Goal: Contribute content: Contribute content

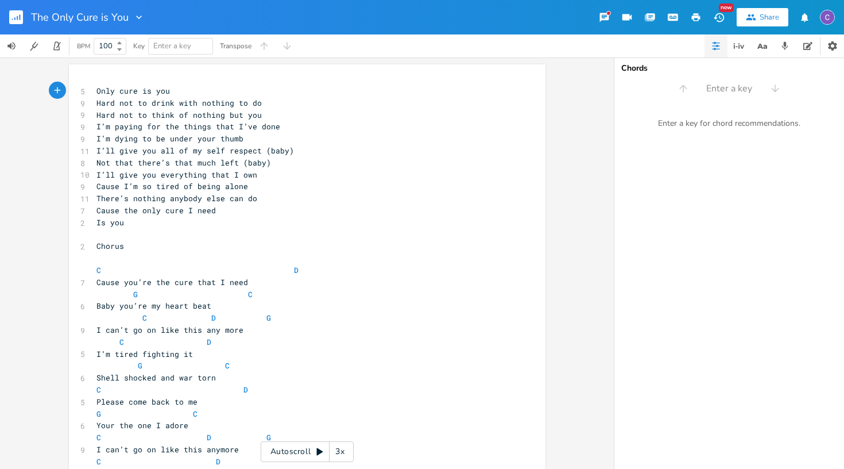
scroll to position [0, 1]
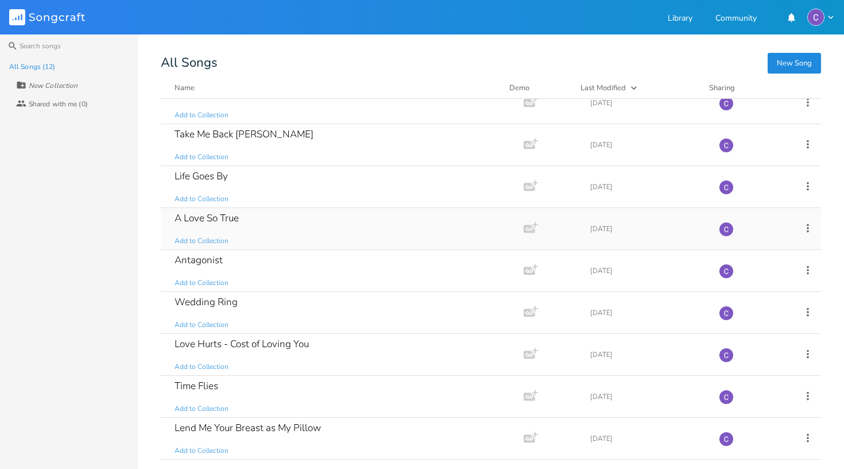
scroll to position [142, 0]
click at [265, 430] on div "Lend Me Your Breast as My Pillow" at bounding box center [248, 428] width 146 height 10
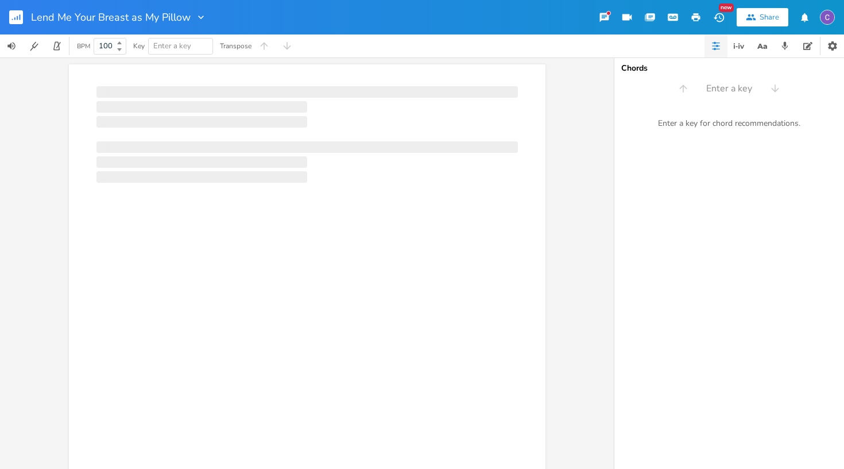
scroll to position [0, 1]
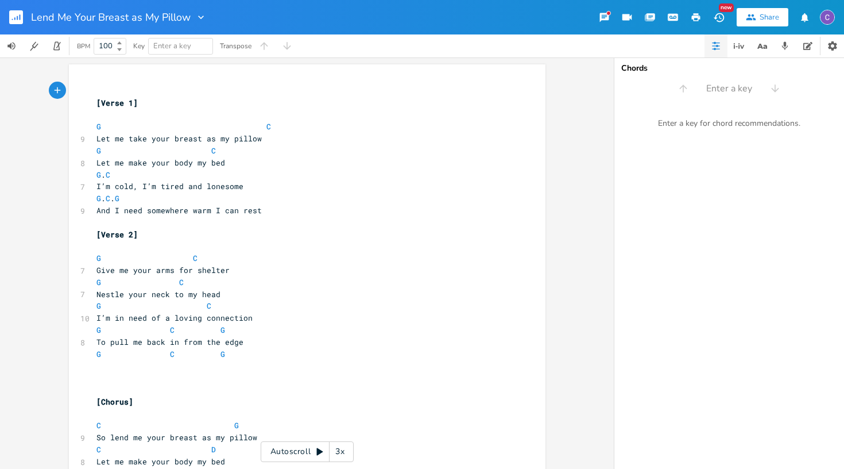
click at [320, 450] on icon at bounding box center [320, 451] width 6 height 7
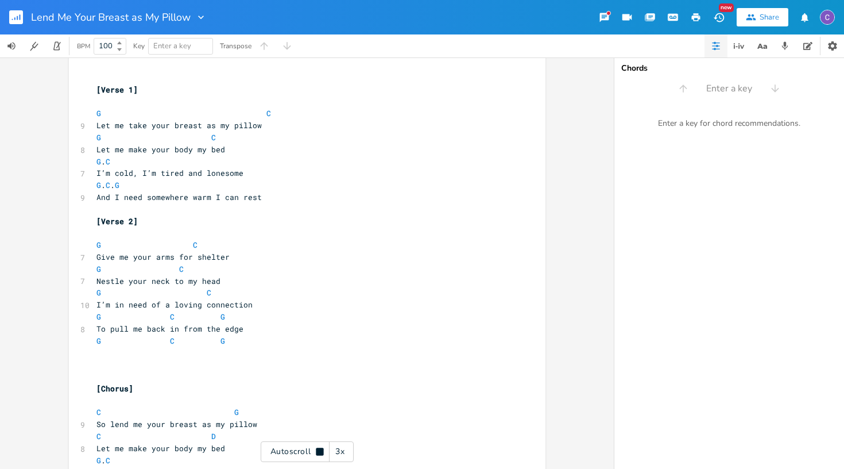
click at [18, 14] on rect "button" at bounding box center [16, 17] width 14 height 14
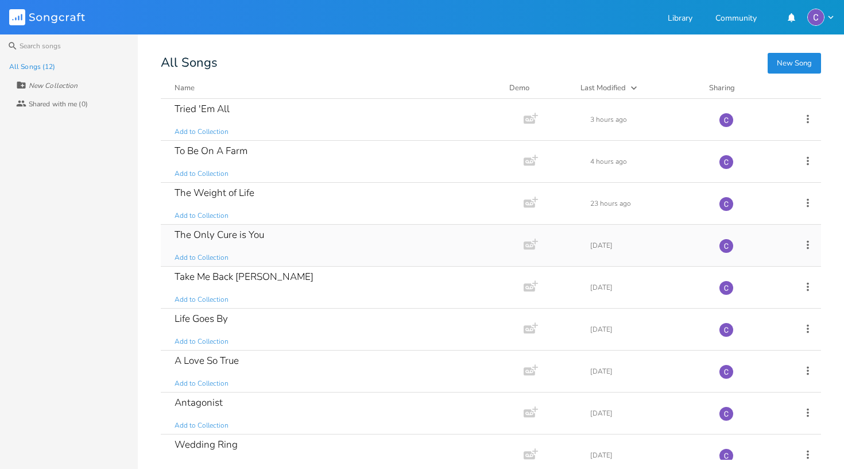
click at [261, 250] on div "The Only Cure is You Add to Collection" at bounding box center [340, 244] width 331 height 41
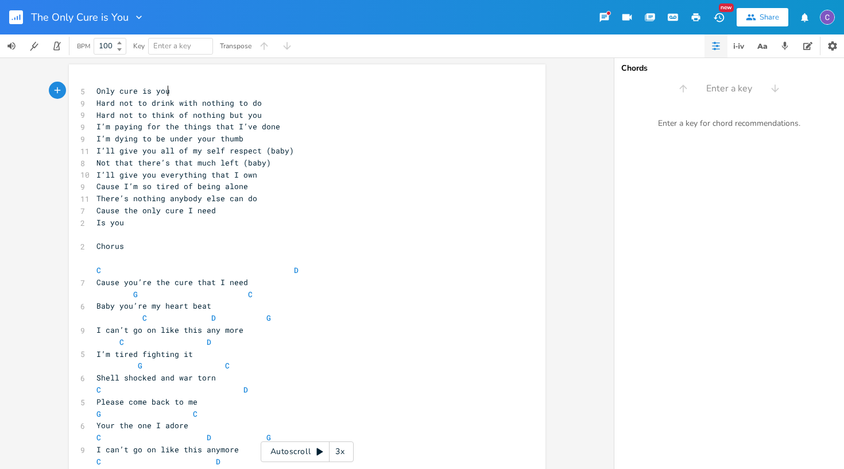
scroll to position [0, 1]
click at [268, 265] on span "C D" at bounding box center [197, 270] width 202 height 10
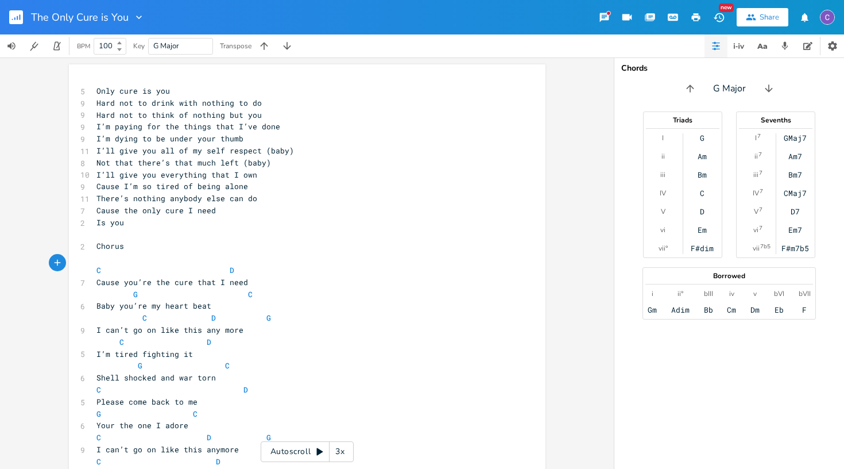
click at [127, 289] on span "G C" at bounding box center [174, 294] width 156 height 10
click at [218, 289] on span "G C" at bounding box center [165, 294] width 138 height 10
click at [142, 312] on span "C" at bounding box center [144, 317] width 5 height 11
click at [202, 312] on span "D" at bounding box center [204, 317] width 5 height 11
click at [229, 312] on span "C D G" at bounding box center [169, 317] width 147 height 10
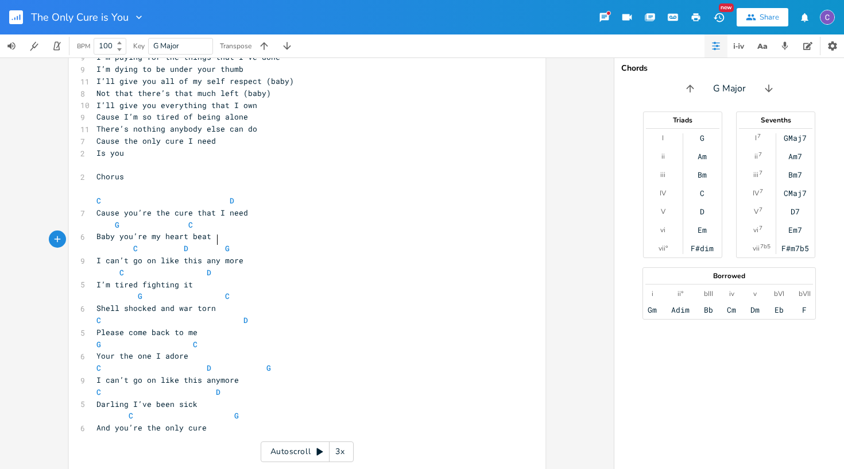
scroll to position [107, 0]
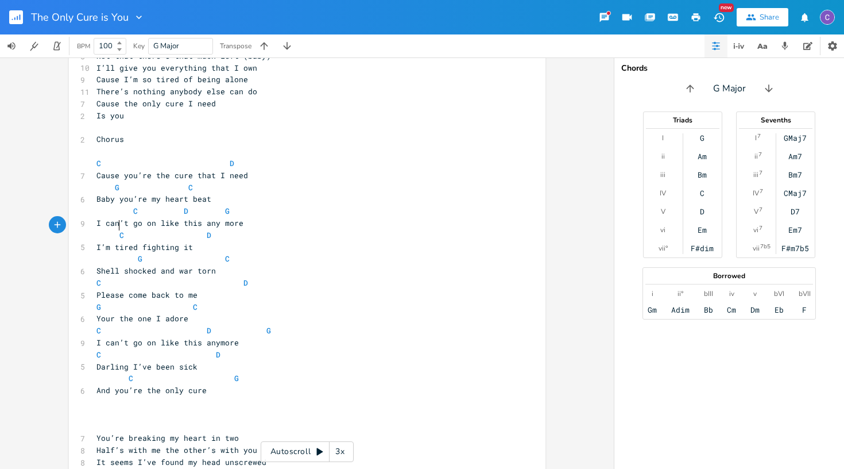
click at [114, 230] on span "C D" at bounding box center [153, 235] width 115 height 10
click at [189, 230] on span "C D" at bounding box center [149, 235] width 106 height 10
click at [179, 230] on span "D" at bounding box center [181, 235] width 5 height 11
click at [189, 241] on pre "I’m tired fighting it" at bounding box center [301, 247] width 415 height 12
type textarea ")"
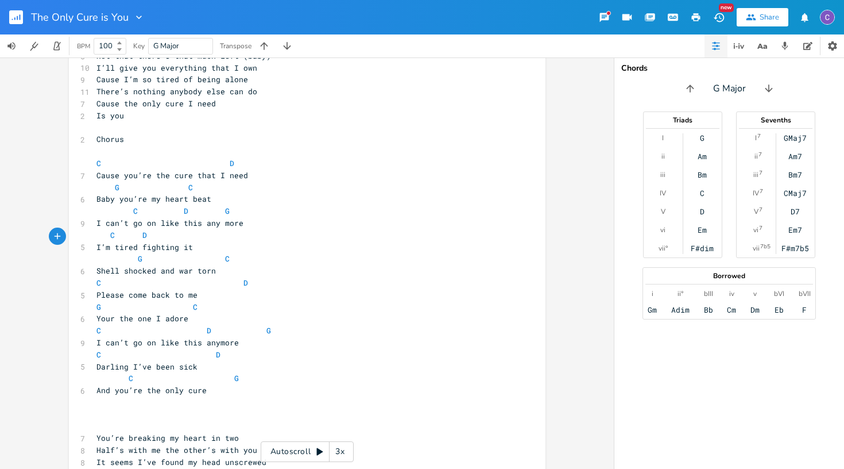
scroll to position [0, 2]
type textarea "("
click at [138, 253] on span "G" at bounding box center [140, 258] width 5 height 11
click at [201, 253] on span "G C" at bounding box center [155, 258] width 119 height 10
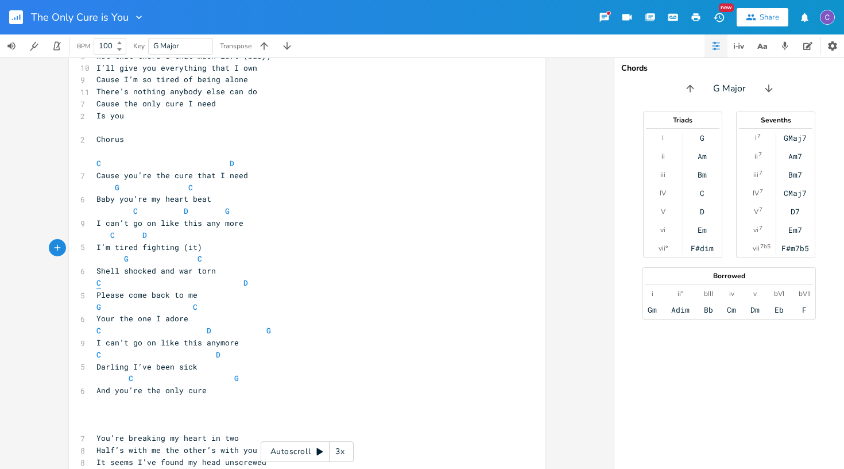
click at [96, 277] on span "C" at bounding box center [98, 282] width 5 height 11
click at [216, 277] on pre "C D" at bounding box center [301, 283] width 415 height 12
click at [94, 301] on pre "G C" at bounding box center [301, 307] width 415 height 12
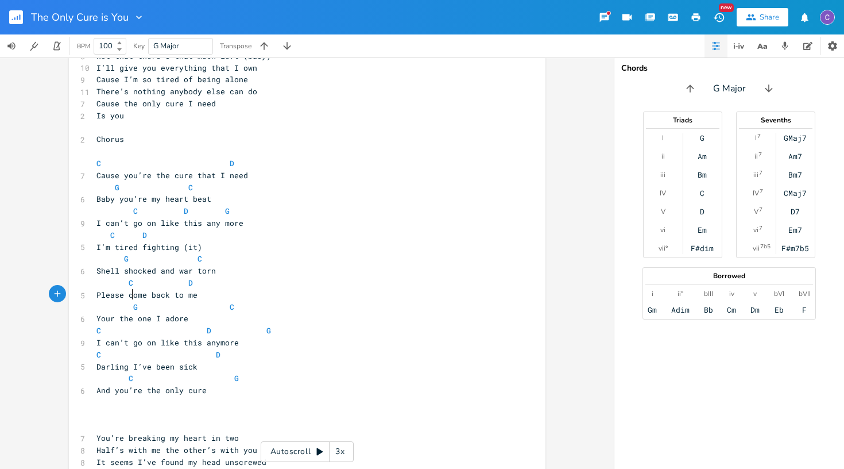
click at [213, 301] on span "G C" at bounding box center [165, 306] width 138 height 10
click at [205, 349] on span "C D" at bounding box center [160, 354] width 129 height 10
click at [123, 373] on span "C G" at bounding box center [172, 378] width 152 height 10
click at [211, 373] on span "C G" at bounding box center [165, 378] width 138 height 10
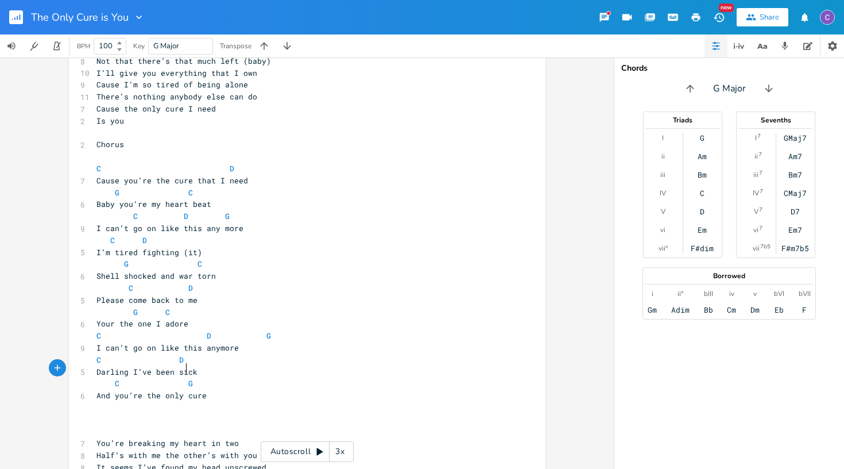
scroll to position [104, 0]
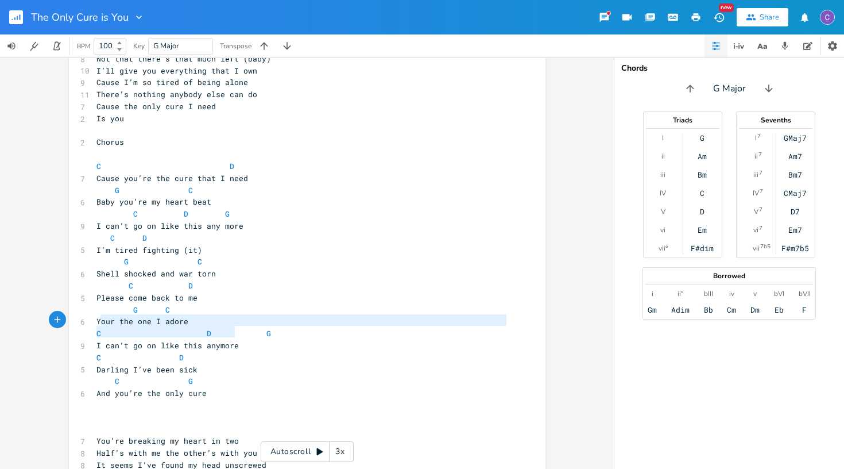
type textarea "C D G I can’t go on like this anymore"
drag, startPoint x: 250, startPoint y: 332, endPoint x: 86, endPoint y: 320, distance: 165.2
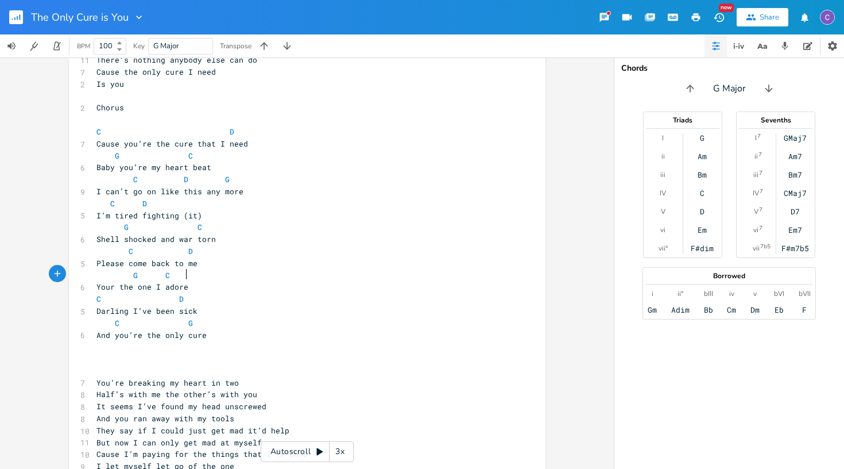
scroll to position [156, 0]
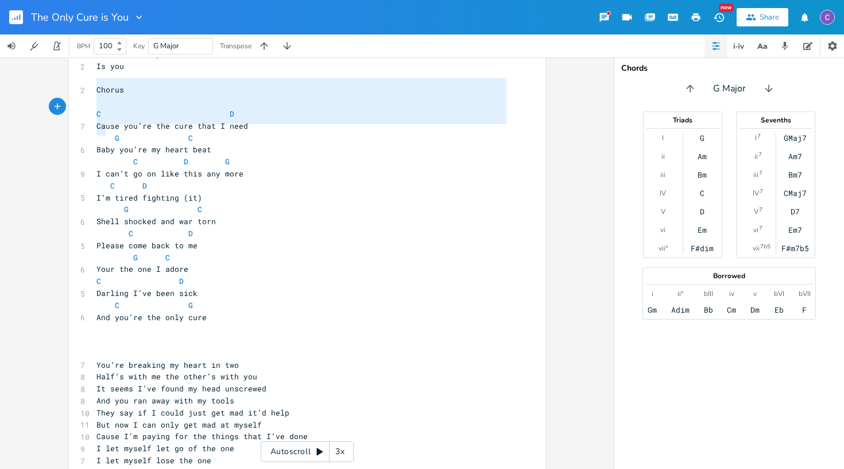
type textarea "Chorus C D Cause you’re the cure that I need G C Baby you’re my heart beat C D …"
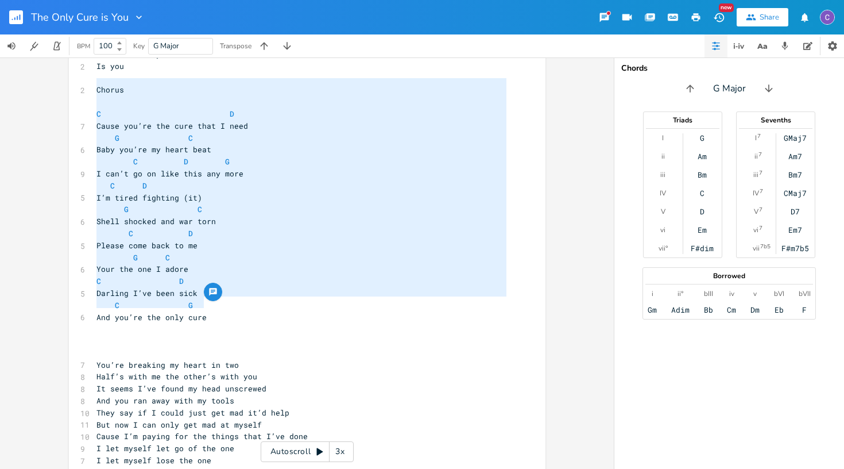
drag, startPoint x: 91, startPoint y: 84, endPoint x: 204, endPoint y: 305, distance: 248.3
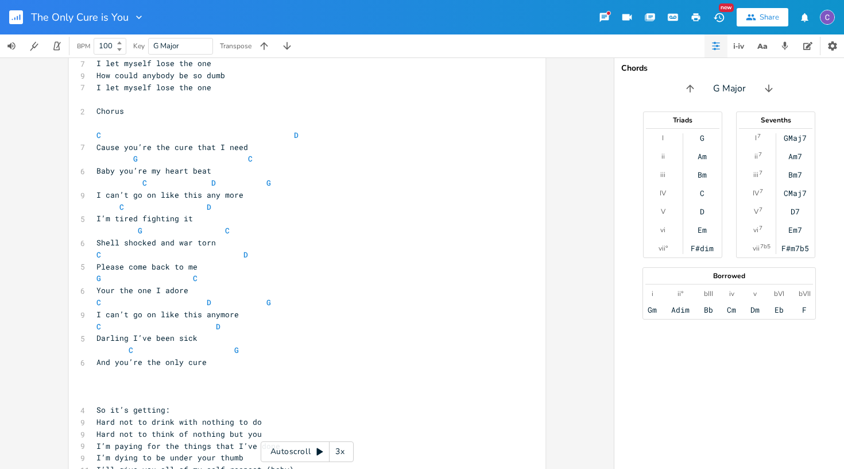
scroll to position [552, 0]
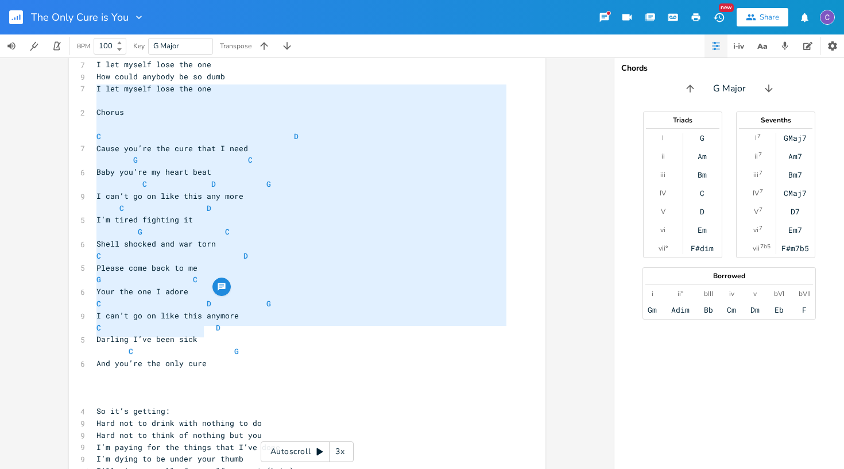
type textarea "Chorus C D Cause you’re the cure that I need G C Baby you’re my heart beat C D …"
drag, startPoint x: 92, startPoint y: 91, endPoint x: 236, endPoint y: 339, distance: 286.4
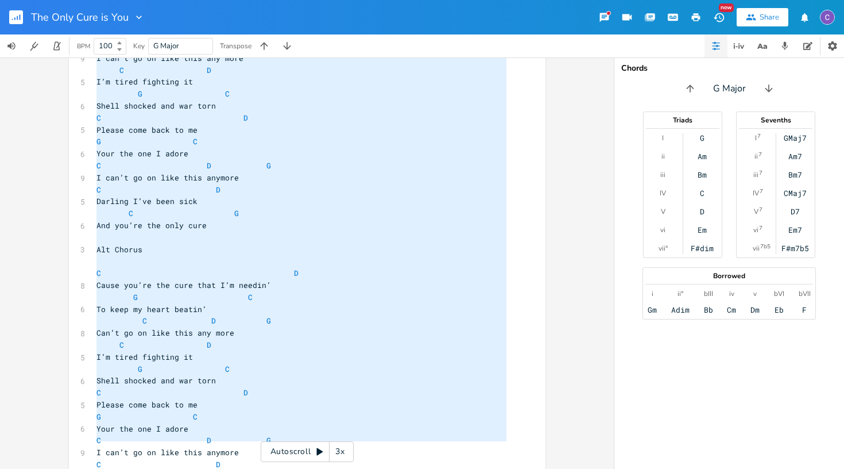
scroll to position [0, 0]
drag, startPoint x: 91, startPoint y: 90, endPoint x: 328, endPoint y: 468, distance: 446.8
type textarea "​Lore ipsu do sit Amet con ad elits doei tempori ut la Etdo mag al enima mi ven…"
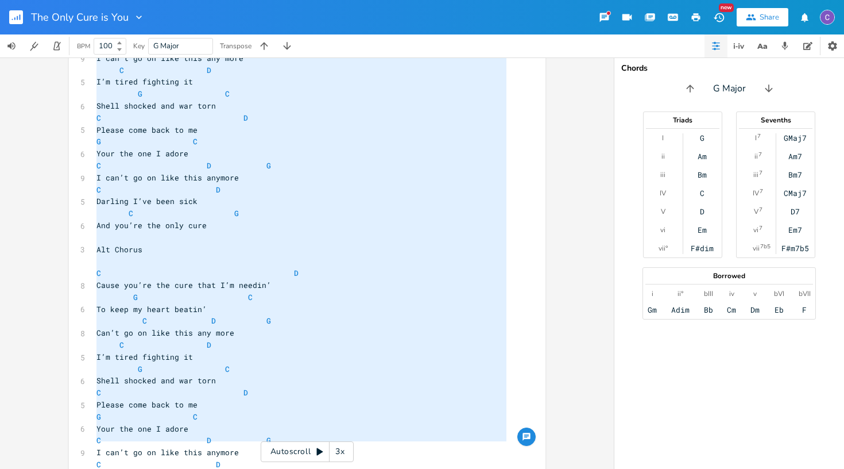
click at [280, 243] on pre "Alt Chorus" at bounding box center [301, 249] width 415 height 12
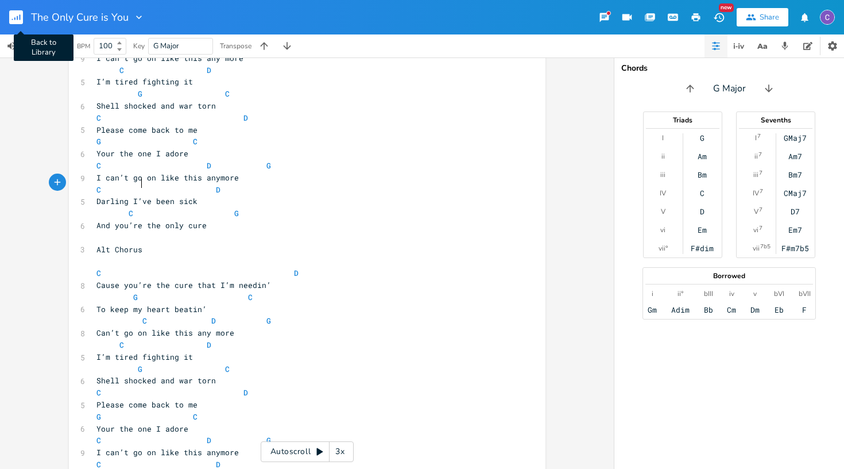
click at [15, 14] on rect "button" at bounding box center [16, 17] width 14 height 14
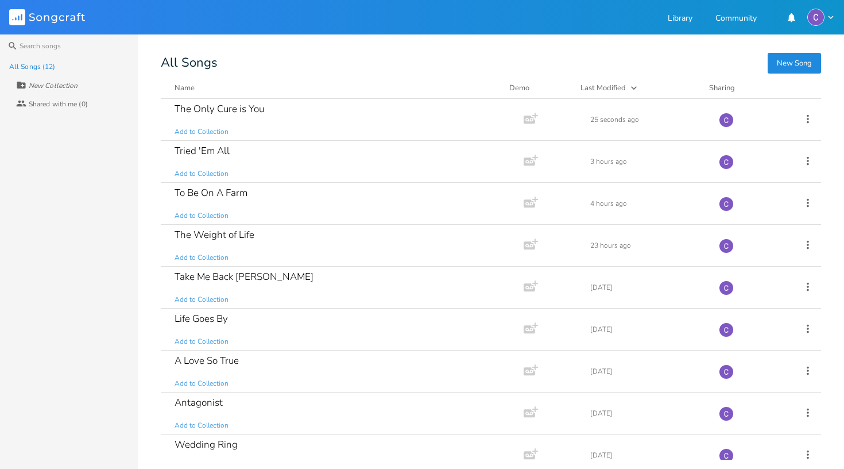
click at [802, 67] on button "New Song" at bounding box center [794, 63] width 53 height 21
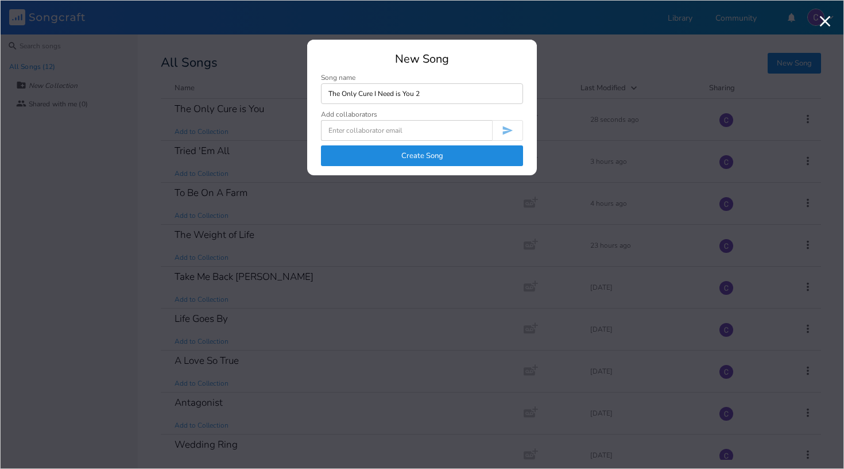
type input "The Only Cure I Need is You 2"
click at [426, 158] on button "Create Song" at bounding box center [422, 155] width 202 height 21
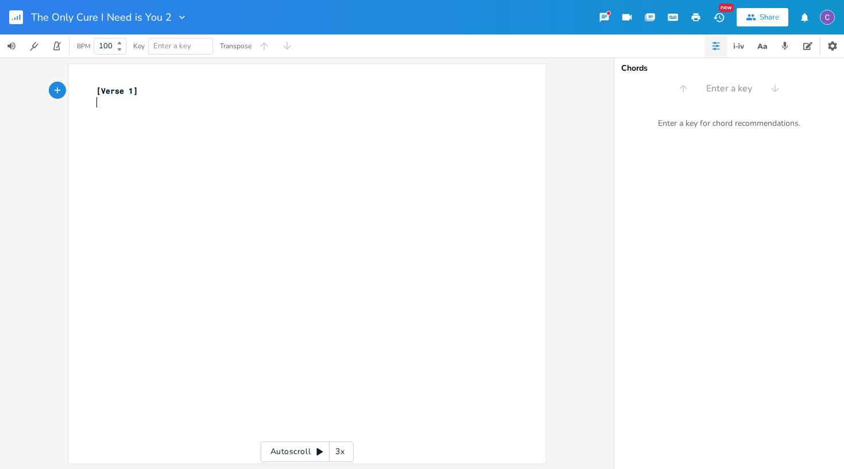
click at [121, 120] on div "xxxxxxxxxx [Verse 1] ​" at bounding box center [315, 275] width 443 height 384
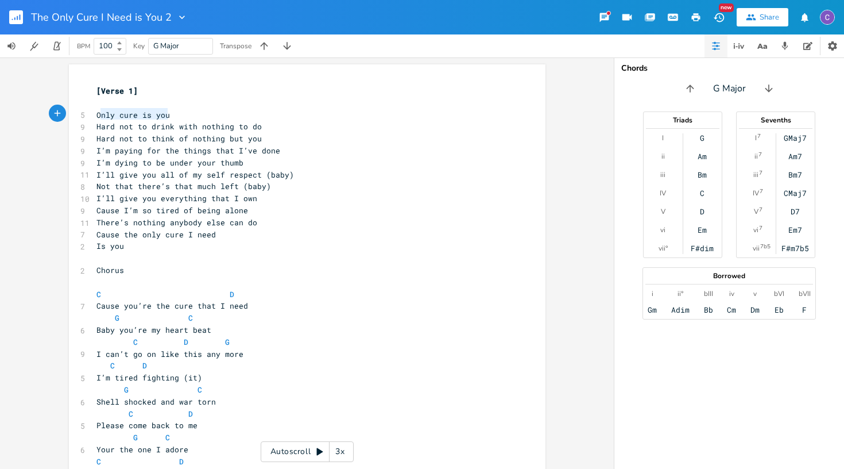
type textarea "Only cure is you"
drag, startPoint x: 169, startPoint y: 114, endPoint x: 91, endPoint y: 114, distance: 78.1
click at [94, 114] on pre "Only cure is you" at bounding box center [301, 115] width 415 height 12
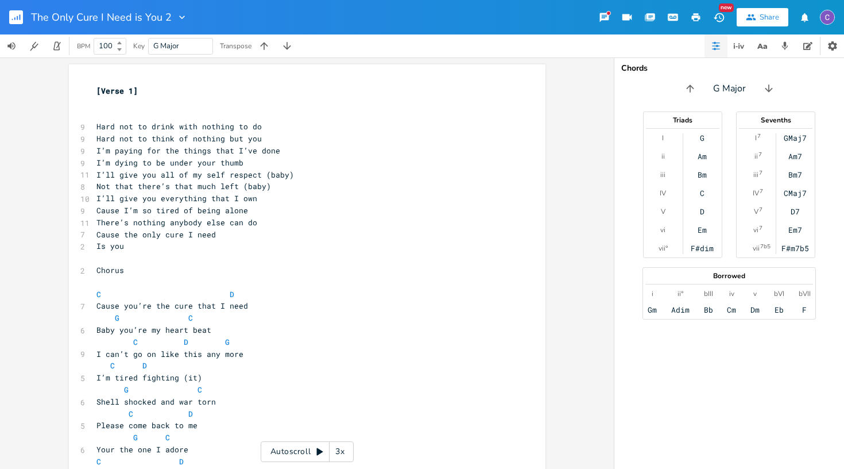
click at [96, 90] on span "[Verse 1]" at bounding box center [116, 91] width 41 height 10
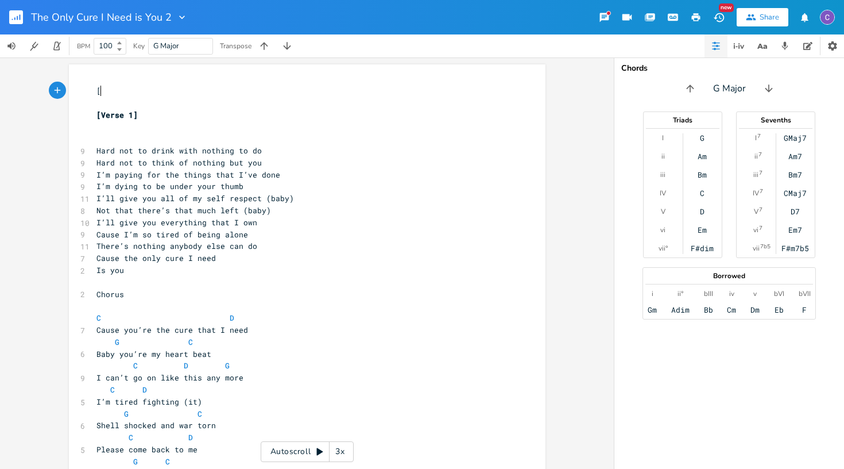
paste textarea "]"
type textarea "[]"
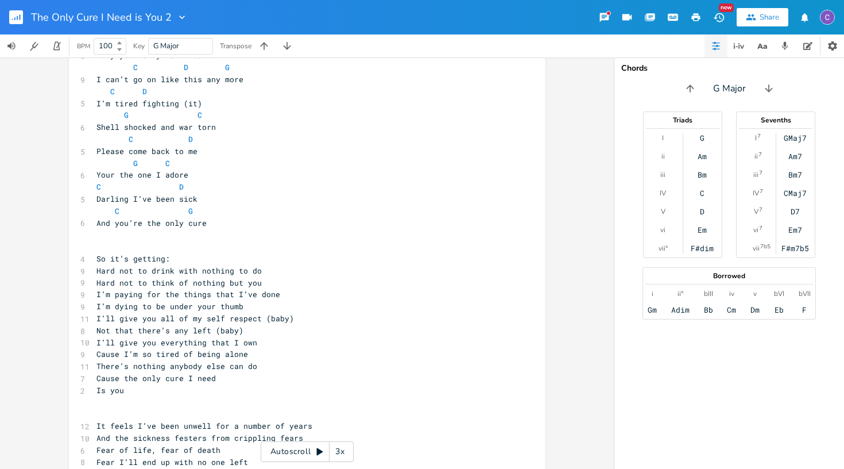
scroll to position [799, 0]
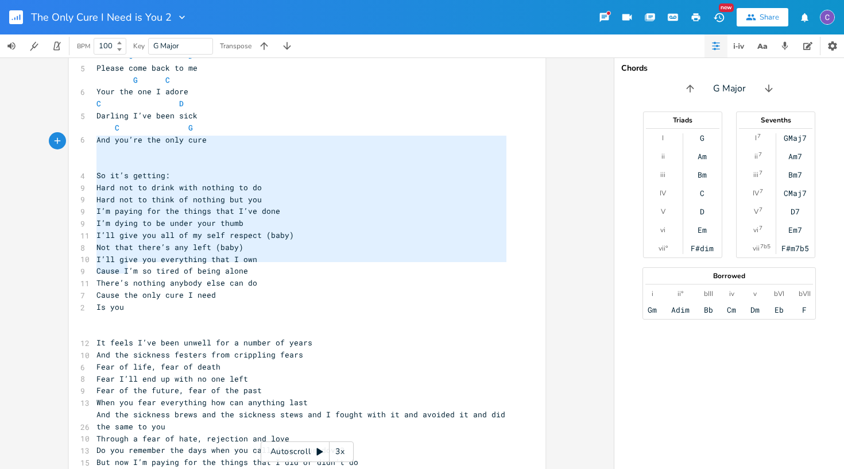
type textarea "So it’s getting: Hard not to drink with nothing to do Hard not to think of noth…"
drag, startPoint x: 155, startPoint y: 267, endPoint x: 83, endPoint y: 129, distance: 155.4
click at [83, 129] on div "So it’s getting: Hard not to drink with nothing to do Hard not to think of noth…" at bounding box center [307, 316] width 477 height 2103
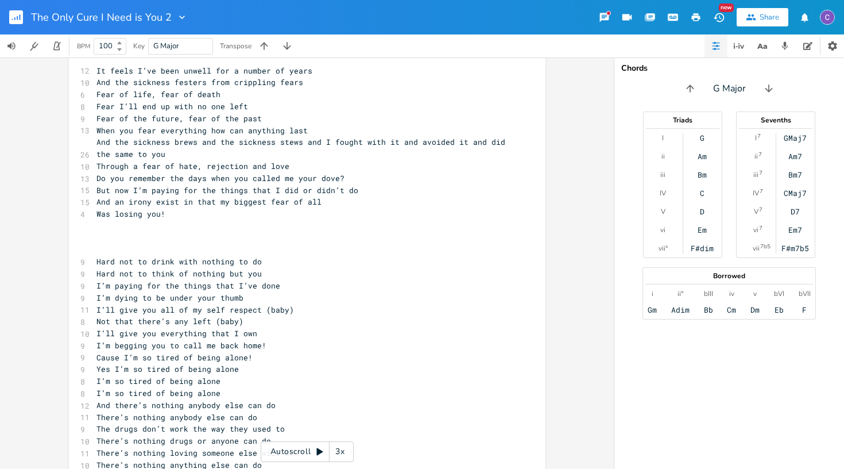
scroll to position [923, 0]
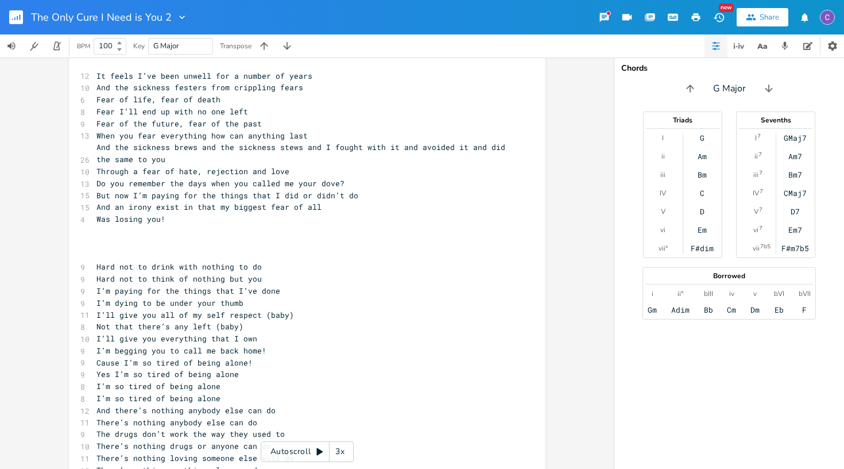
click at [114, 249] on pre "​" at bounding box center [301, 255] width 415 height 12
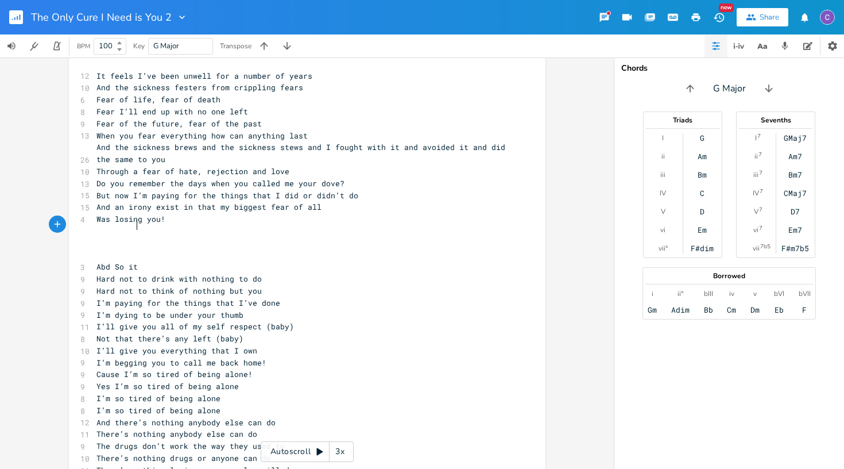
scroll to position [0, 31]
type textarea "Abd So it's\"
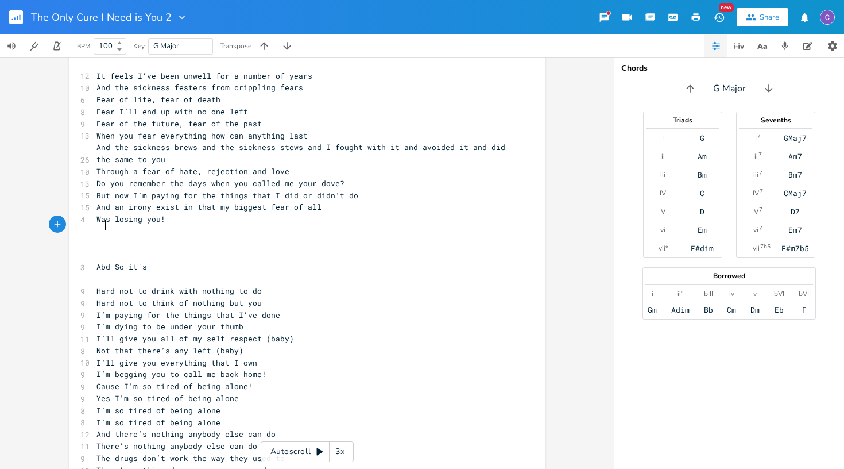
click at [102, 261] on span "Abd So it's" at bounding box center [121, 266] width 51 height 10
type textarea "n"
click at [175, 261] on pre "And So it's" at bounding box center [301, 267] width 415 height 12
type textarea ":"
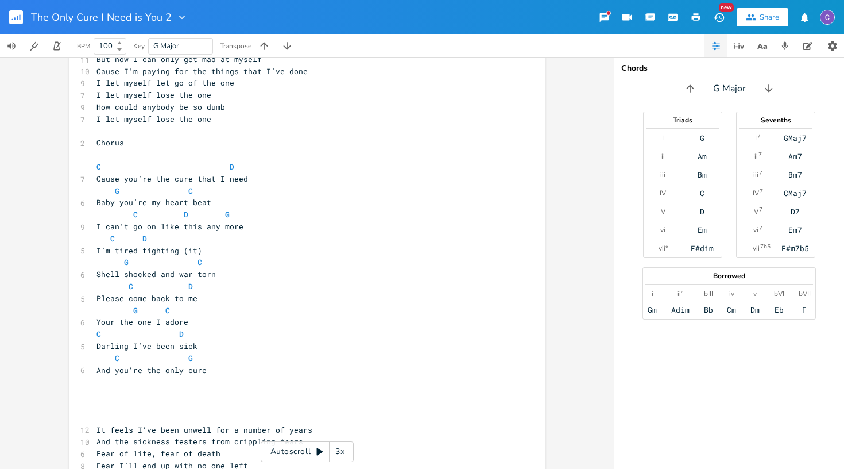
scroll to position [567, 0]
click at [217, 175] on span "Cause you’re the cure that I need" at bounding box center [172, 180] width 152 height 10
type textarea "'m"
click at [257, 175] on pre "Cause you’re the cure that I'm need" at bounding box center [301, 181] width 415 height 12
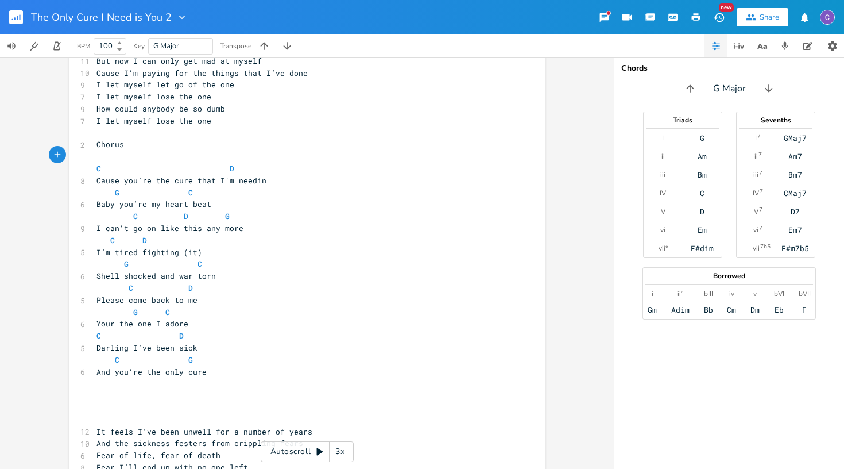
type textarea "ing"
click at [235, 198] on pre "Baby you’re my heart beat" at bounding box center [301, 204] width 415 height 12
type textarea "ing"
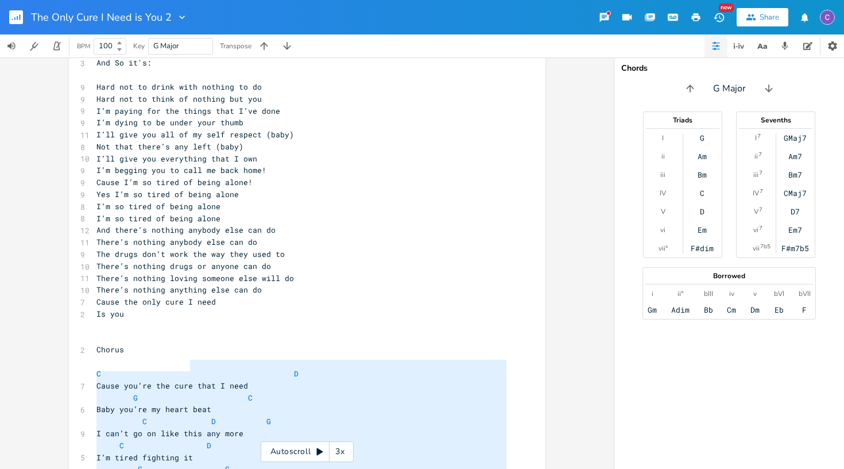
scroll to position [1299, 0]
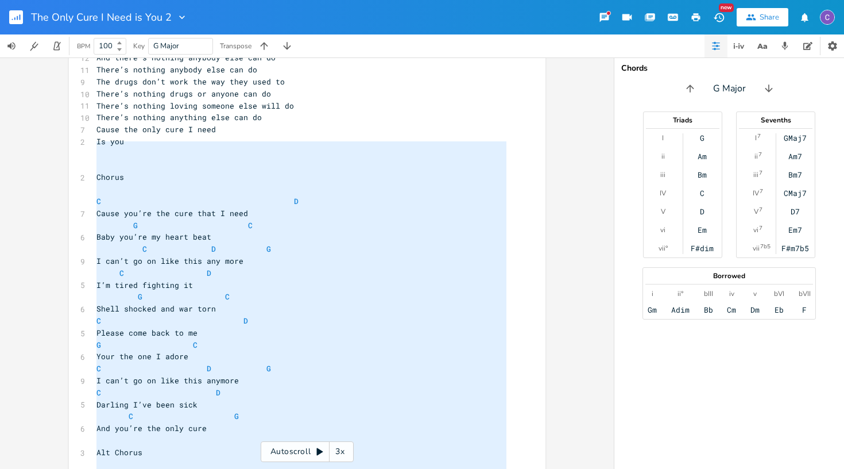
type textarea "Loremi D S Ametc adi’el sed doei temp I utla E D Magn ali’en ad minim veni Q N …"
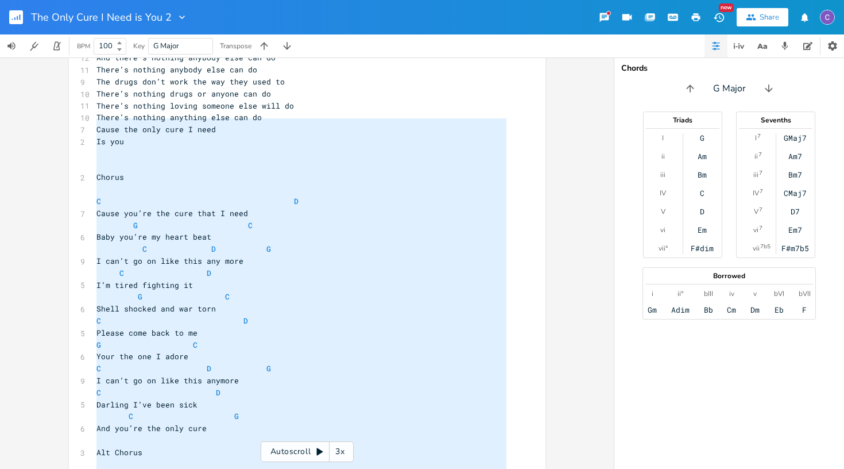
drag, startPoint x: 224, startPoint y: 420, endPoint x: 56, endPoint y: 124, distance: 339.9
click at [56, 124] on div "x [Only cure is you] ​ [Verse 1] ​ ​ 9 Hard not to drink with nothing to do 9 H…" at bounding box center [307, 262] width 614 height 411
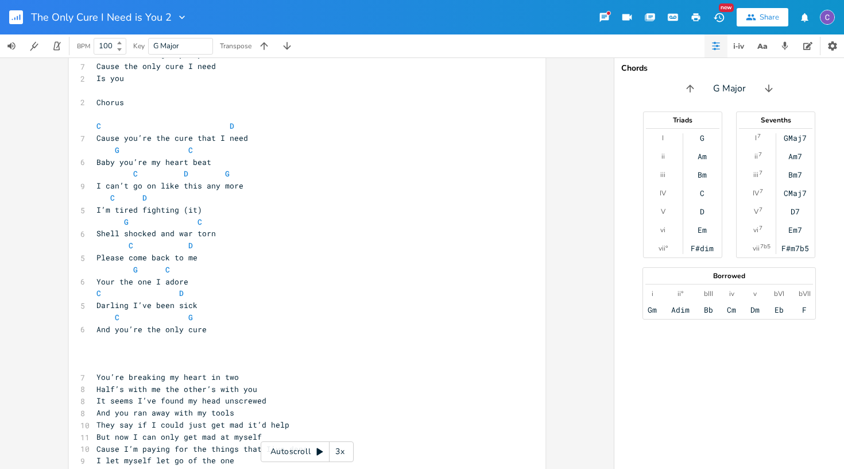
scroll to position [189, 0]
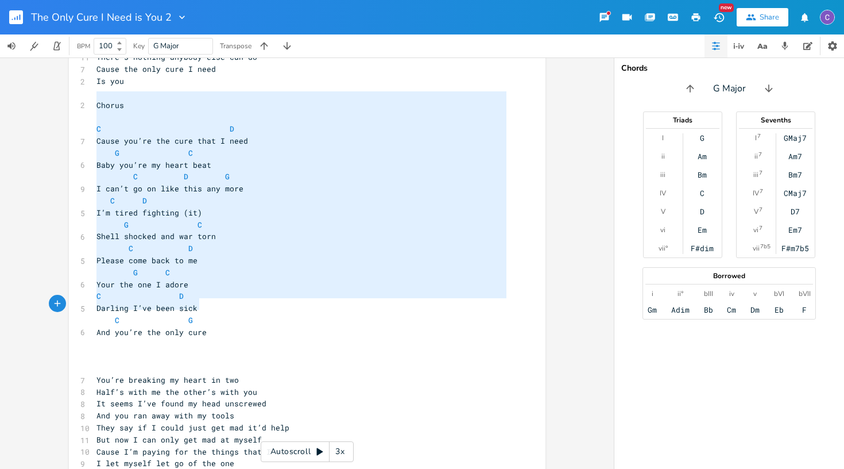
type textarea "Chorus C D Cause you’re the cure that I need G C Baby you’re my heart beat C D …"
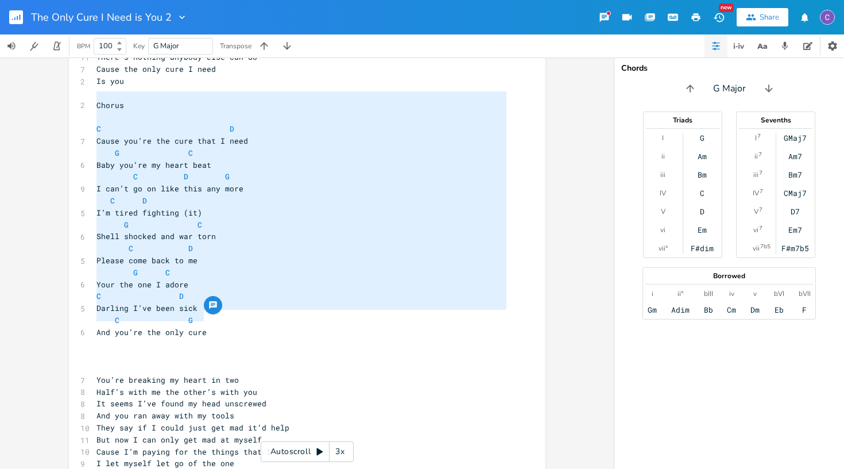
drag, startPoint x: 92, startPoint y: 99, endPoint x: 229, endPoint y: 313, distance: 253.6
click at [268, 350] on pre "​" at bounding box center [301, 356] width 415 height 12
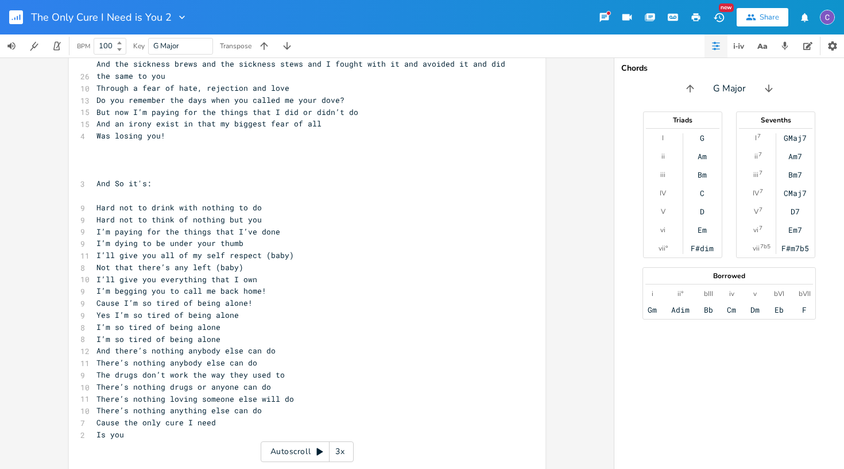
scroll to position [0, 0]
click at [209, 452] on pre "​" at bounding box center [301, 458] width 415 height 12
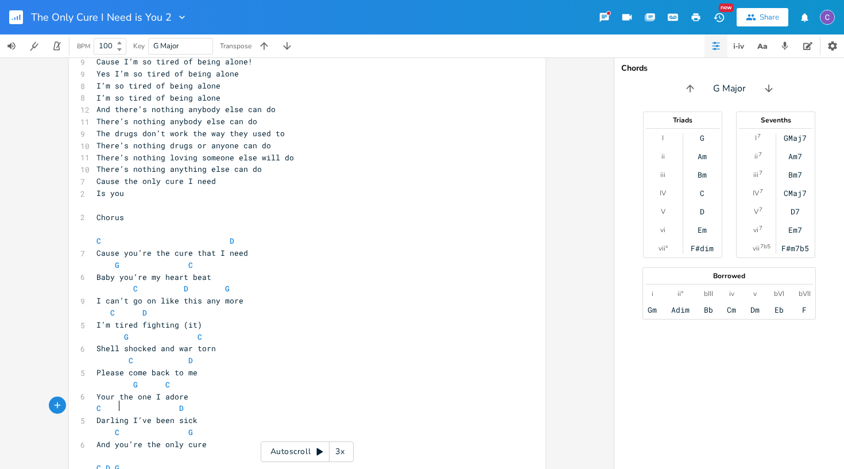
scroll to position [0, 17]
type textarea "C D G"
type textarea "D G"
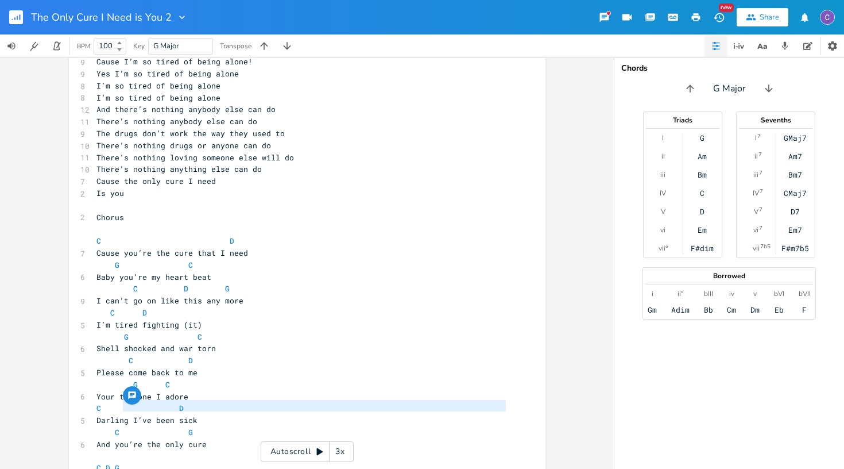
drag, startPoint x: 119, startPoint y: 409, endPoint x: 99, endPoint y: 412, distance: 20.9
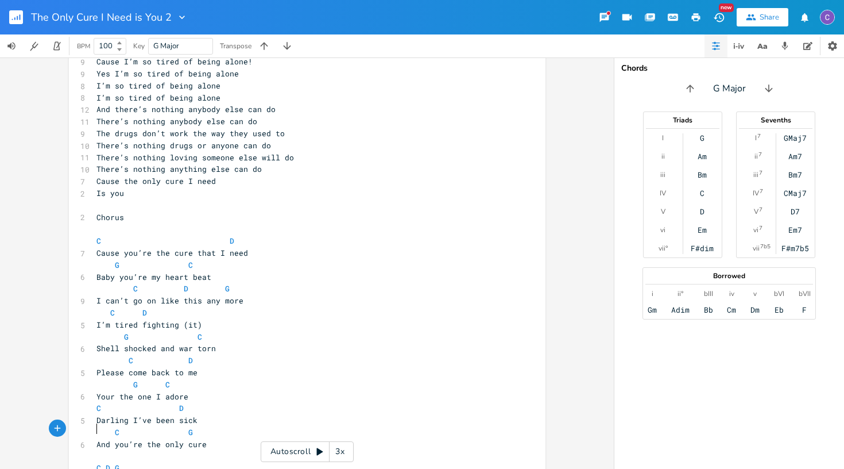
type textarea "C D G"
drag, startPoint x: 119, startPoint y: 409, endPoint x: 90, endPoint y: 407, distance: 29.9
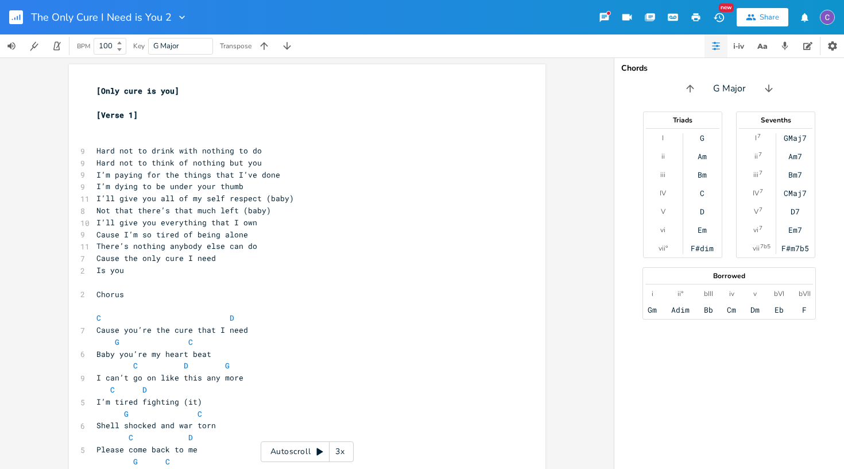
scroll to position [0, 0]
click at [322, 453] on icon at bounding box center [319, 451] width 9 height 9
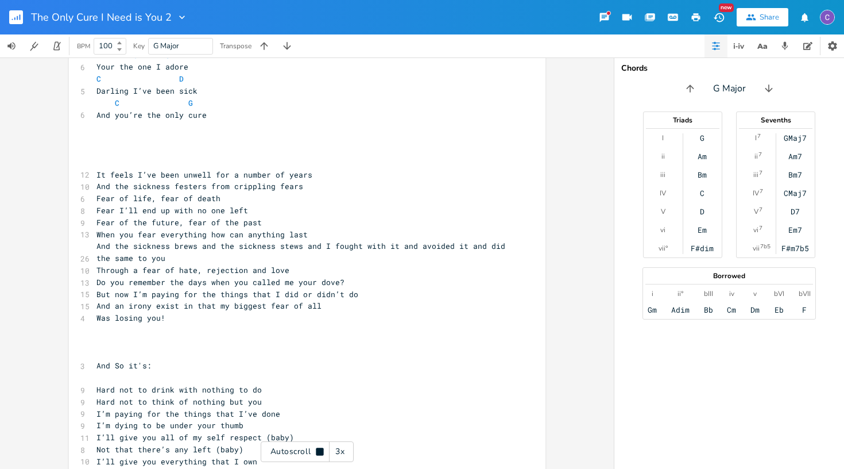
scroll to position [826, 0]
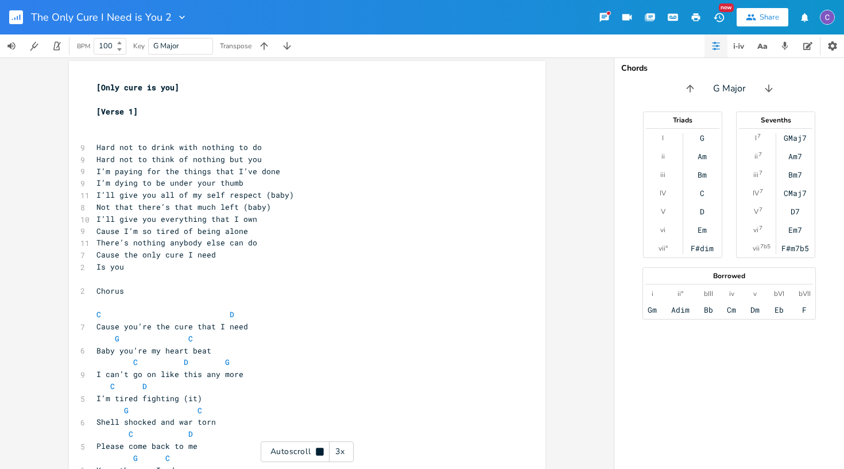
click at [322, 455] on icon at bounding box center [319, 451] width 9 height 9
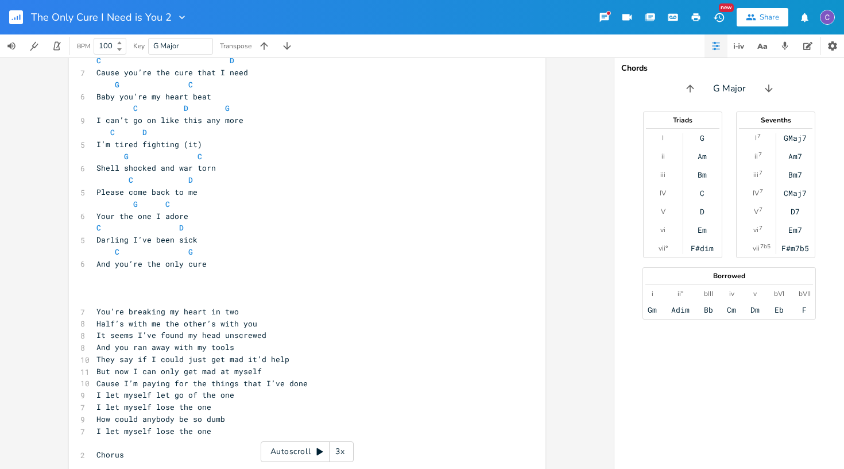
scroll to position [262, 0]
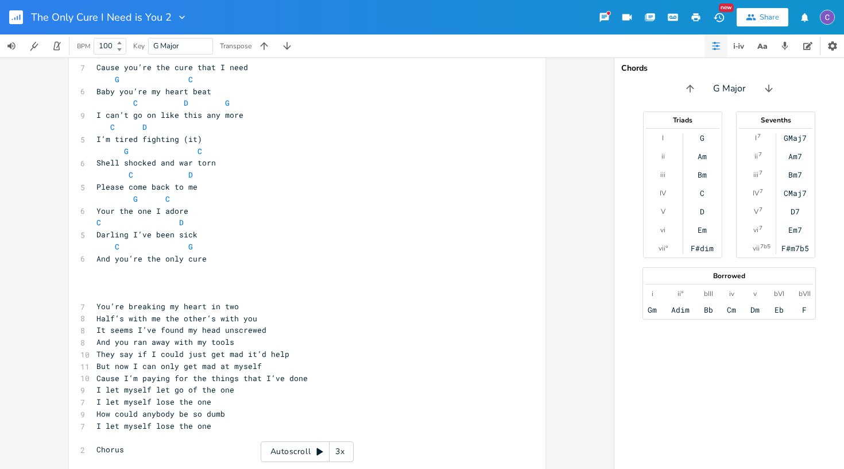
click at [343, 454] on div "3x" at bounding box center [340, 451] width 21 height 21
click at [343, 454] on div "4x" at bounding box center [340, 451] width 21 height 21
click at [343, 454] on div "1x" at bounding box center [340, 451] width 21 height 21
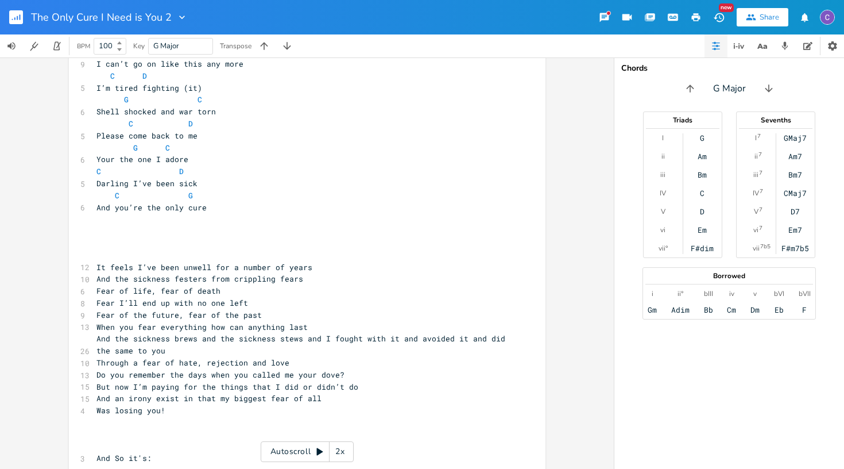
scroll to position [0, 0]
click at [314, 392] on pre "And an irony exist in that my biggest fear of all" at bounding box center [301, 398] width 415 height 12
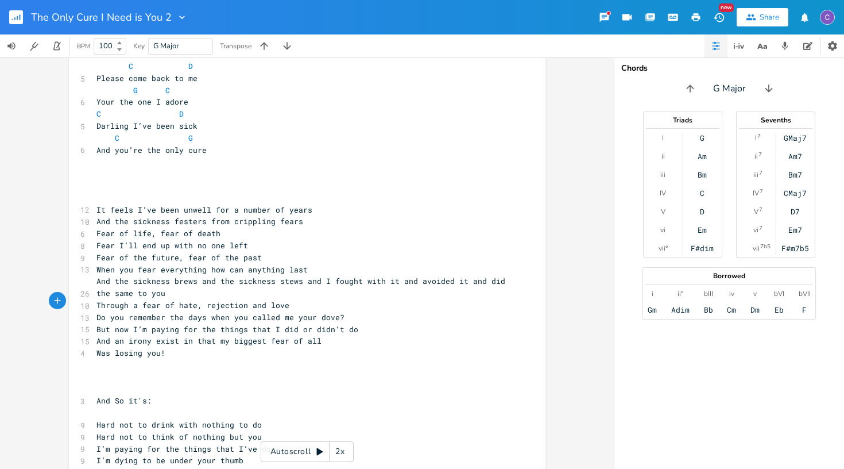
scroll to position [808, 0]
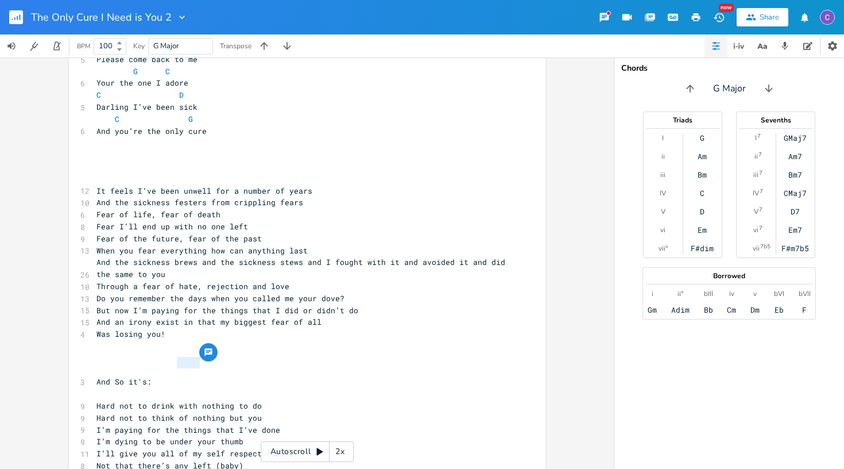
drag, startPoint x: 193, startPoint y: 362, endPoint x: 175, endPoint y: 362, distance: 18.9
click at [175, 400] on span "Hard not to drink with nothing to do" at bounding box center [178, 405] width 165 height 10
type textarea "bout"
drag, startPoint x: 240, startPoint y: 362, endPoint x: 233, endPoint y: 362, distance: 7.5
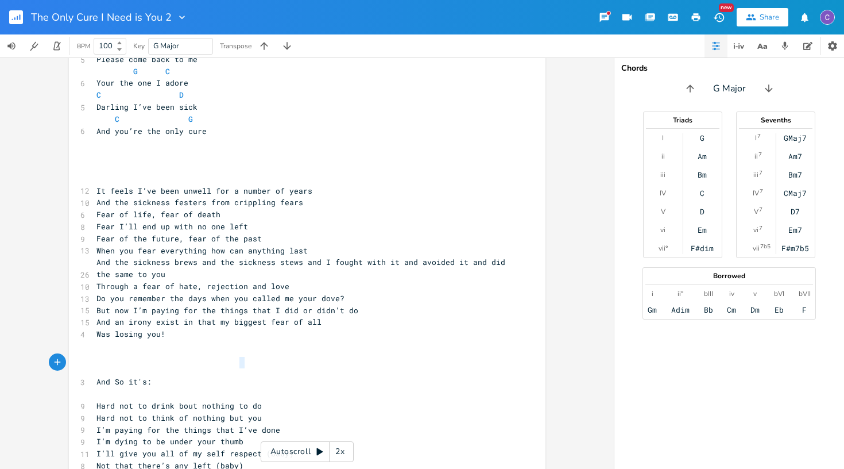
click at [233, 400] on span "Hard not to drink bout nothing to do" at bounding box center [178, 405] width 165 height 10
type textarea "but"
click at [252, 400] on span "Hard not to drink bout nothing but do" at bounding box center [181, 405] width 170 height 10
type textarea "you"
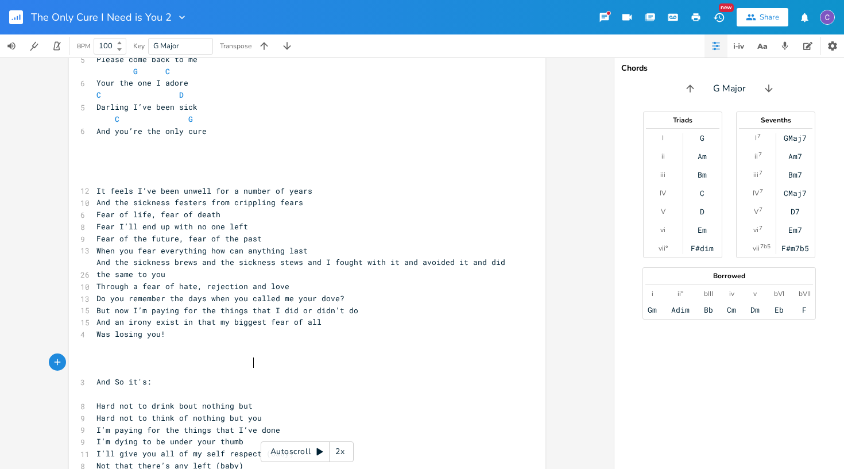
type textarea "you"
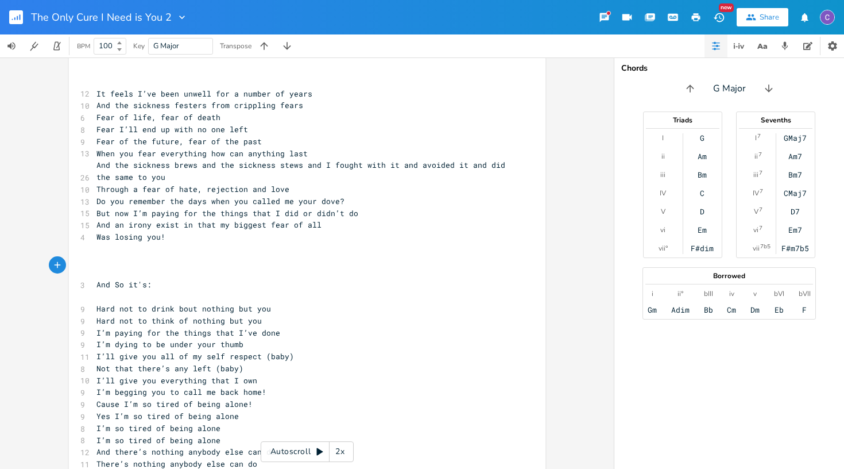
scroll to position [903, 0]
click at [358, 210] on pre "But now I’m paying for the things that I did or didn’t do" at bounding box center [301, 216] width 415 height 12
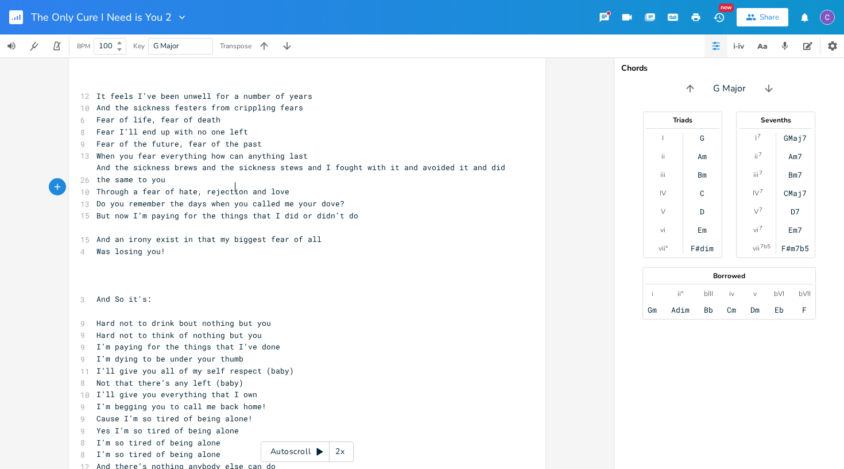
scroll to position [0, 51]
click at [122, 222] on span at bounding box center [165, 227] width 138 height 10
type textarea "``D"
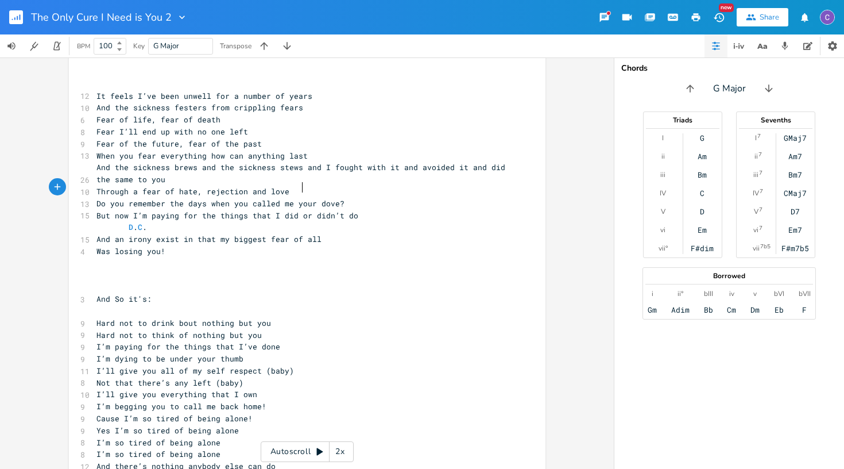
type textarea "D. C."
type textarea "D"
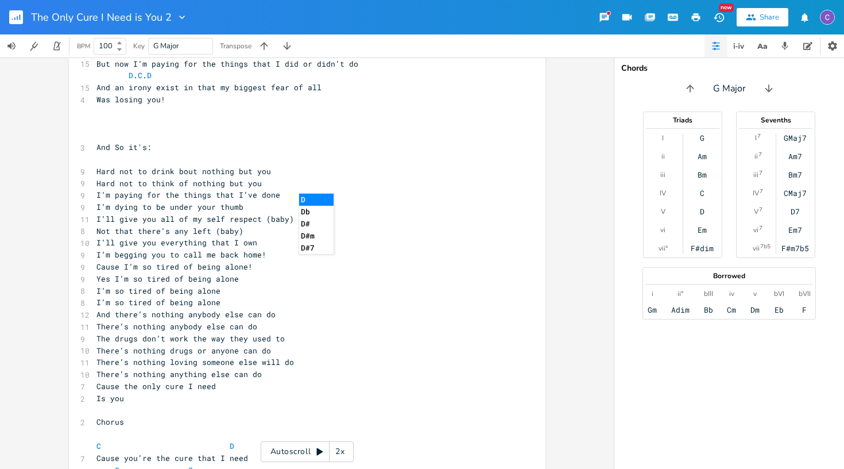
scroll to position [997, 0]
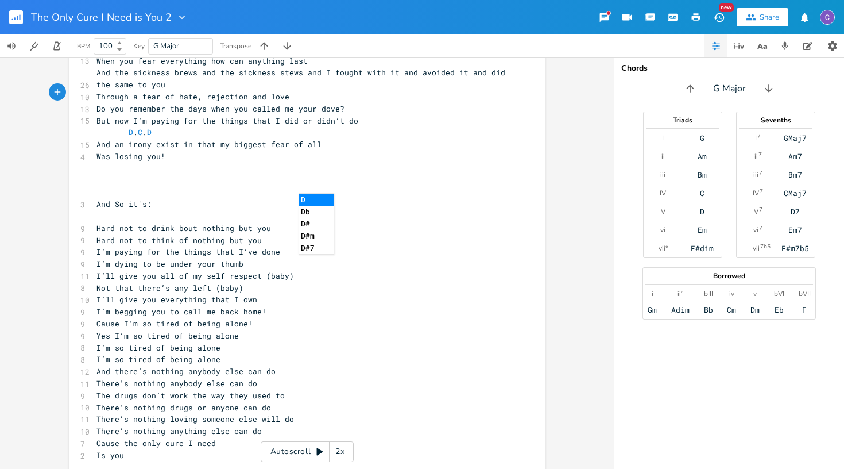
click at [295, 425] on pre "There’s nothing anything else can do" at bounding box center [301, 431] width 415 height 12
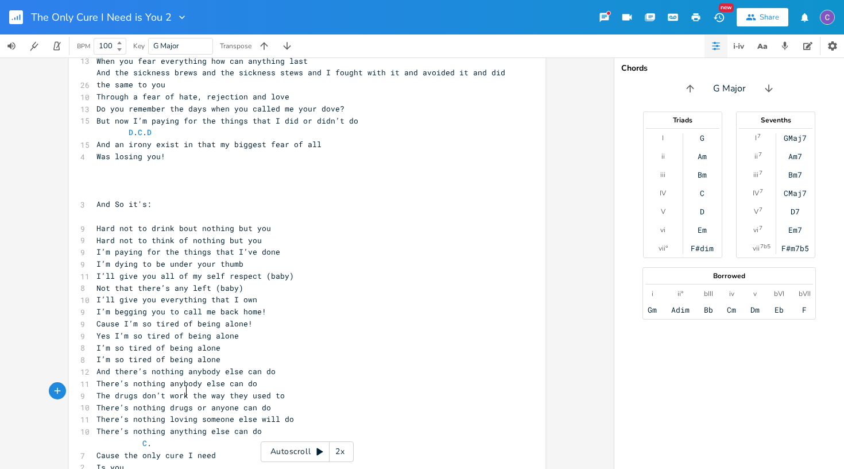
scroll to position [0, 37]
type textarea "C. D"
click at [346, 437] on pre "C . D" at bounding box center [301, 443] width 415 height 12
click at [289, 449] on pre "Cause the only cure I need" at bounding box center [301, 455] width 415 height 12
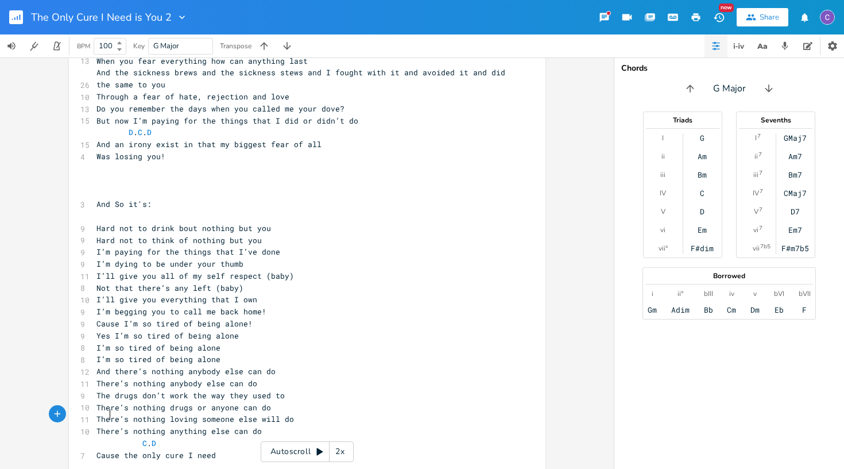
scroll to position [0, 6]
type textarea "G"
type textarea "C"
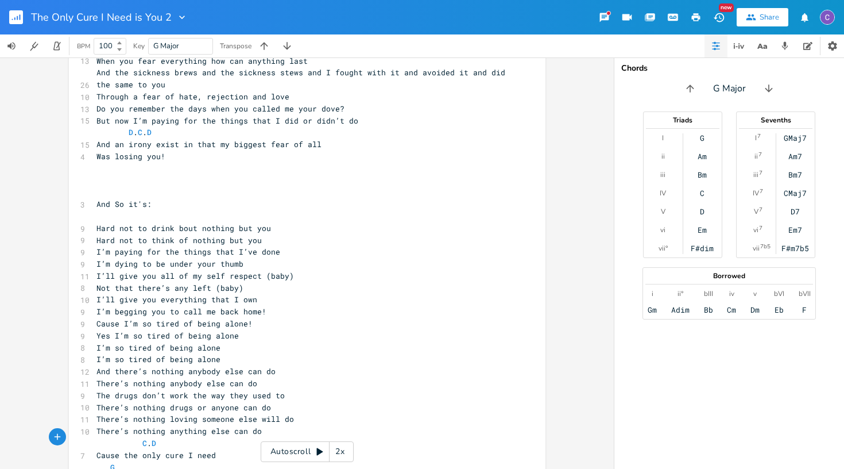
type textarea "G C D G"
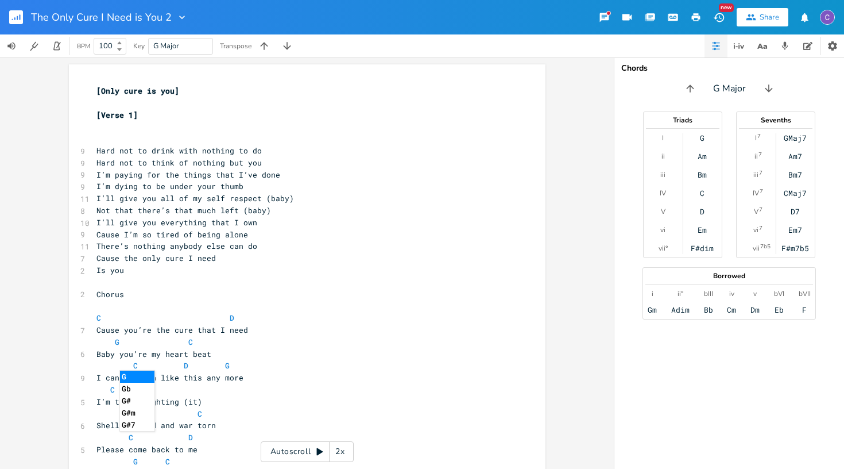
scroll to position [0, 0]
click at [459, 183] on pre "I’m dying to be under your thumb" at bounding box center [301, 186] width 415 height 12
click at [320, 451] on icon at bounding box center [320, 451] width 6 height 7
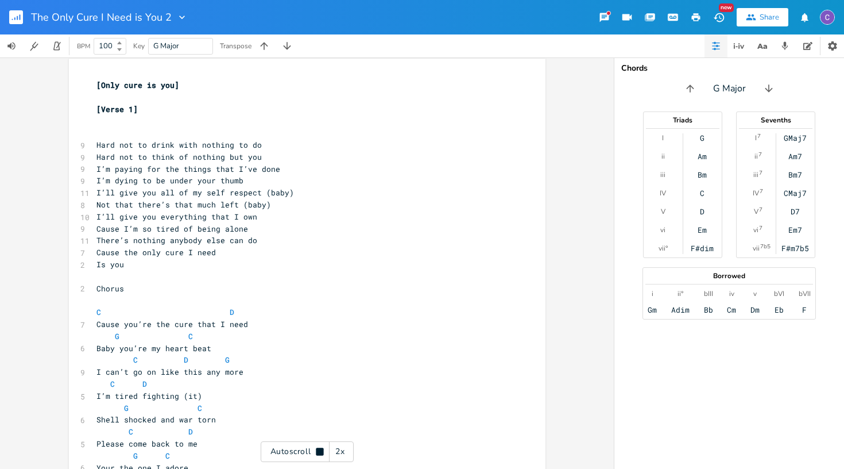
scroll to position [6, 0]
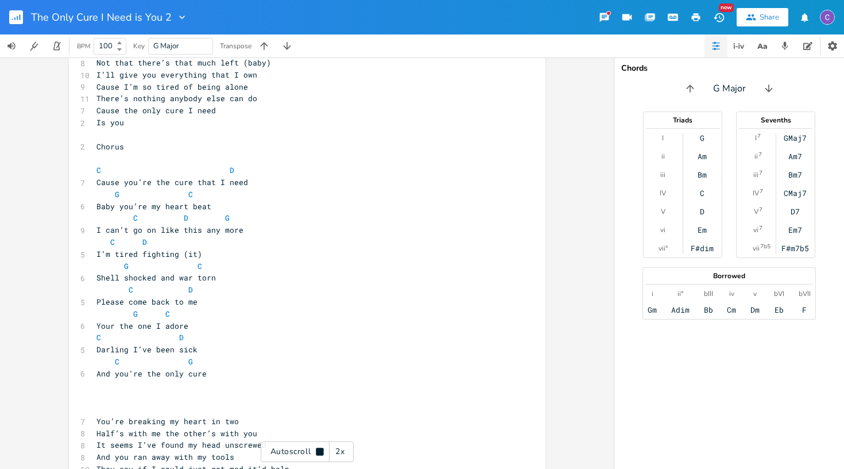
click at [268, 92] on pre "There’s nothing anybody else can do" at bounding box center [301, 98] width 415 height 12
type textarea "`c"
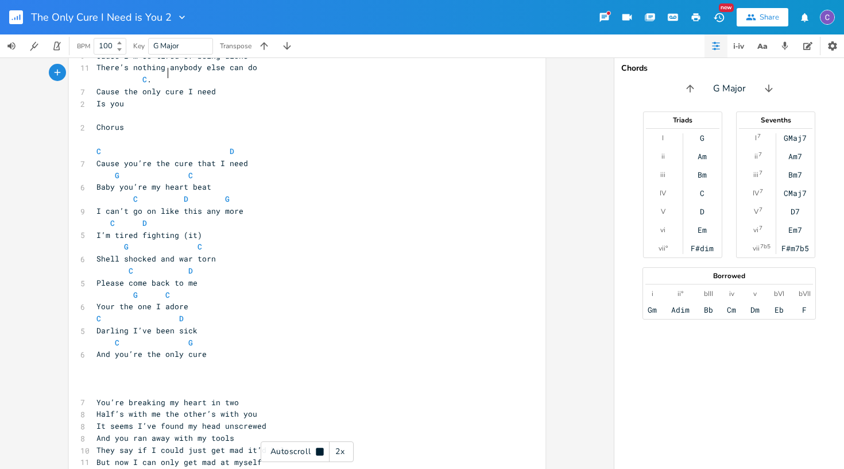
scroll to position [0, 14]
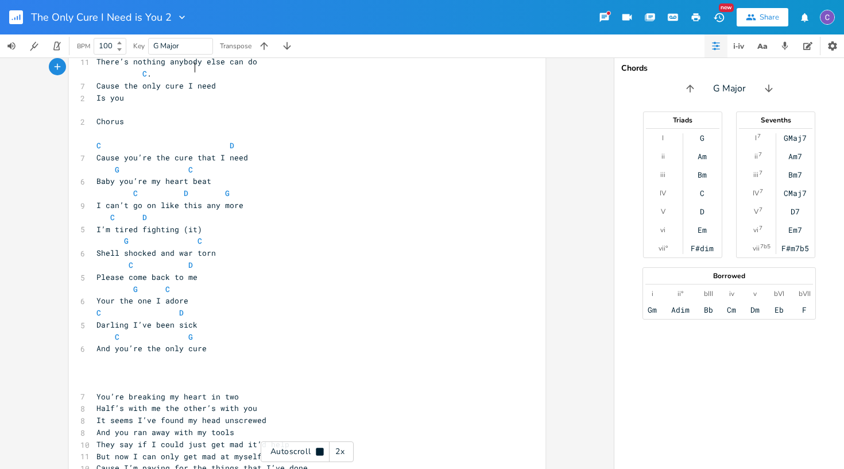
type textarea "C. G"
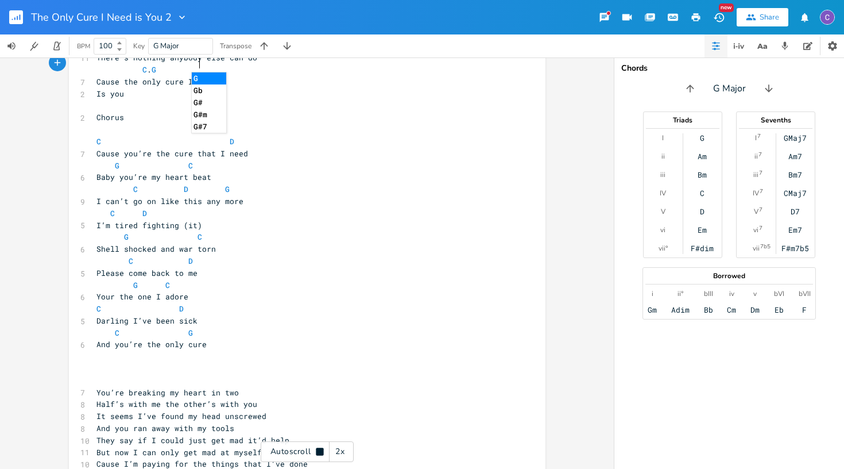
click at [293, 160] on pre "G C" at bounding box center [301, 166] width 415 height 12
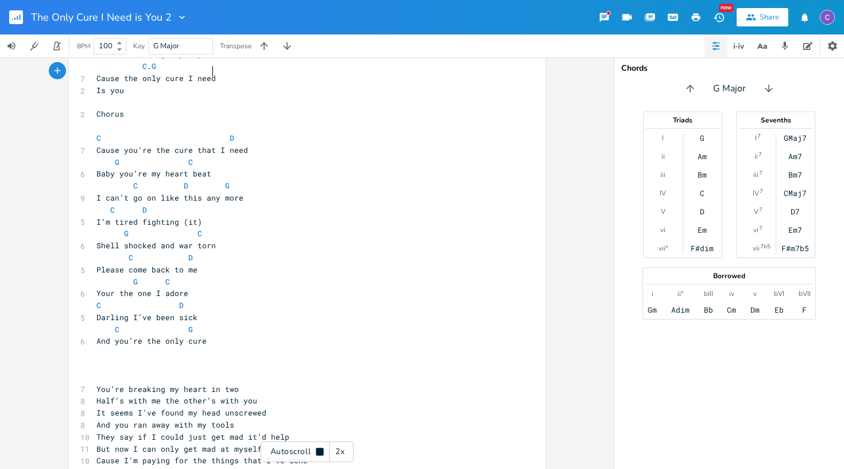
click at [219, 72] on pre "Cause the only cure I need" at bounding box center [301, 78] width 415 height 12
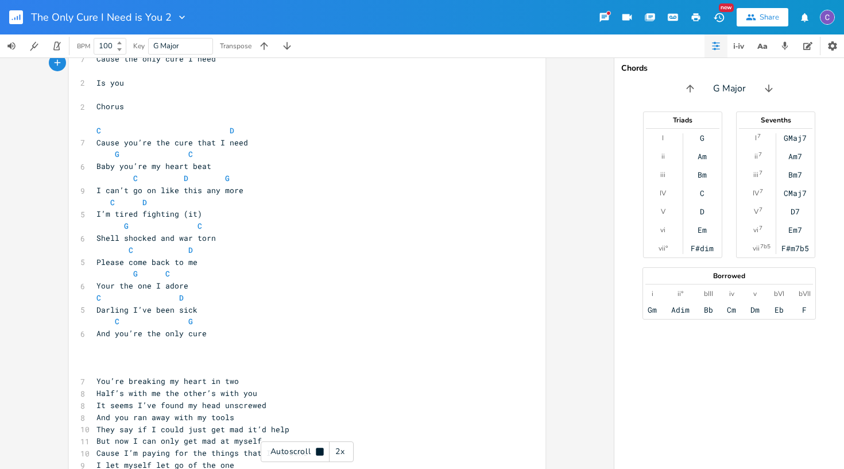
type textarea "D"
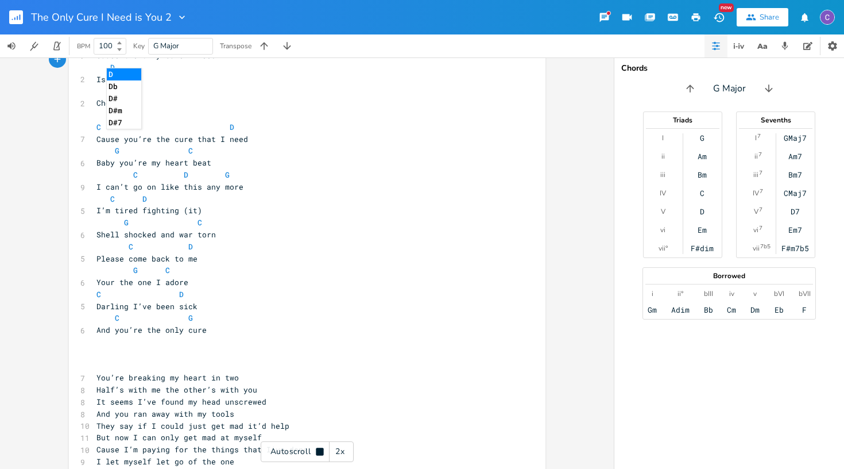
click at [412, 121] on pre "C D" at bounding box center [301, 127] width 415 height 12
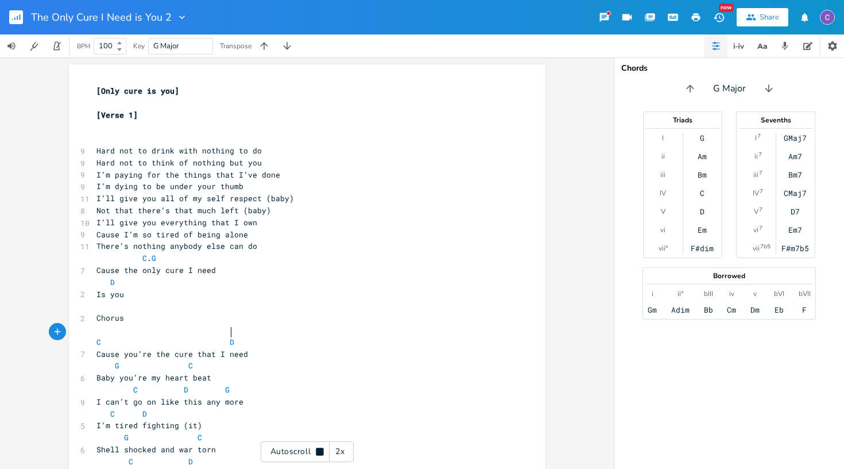
scroll to position [0, 0]
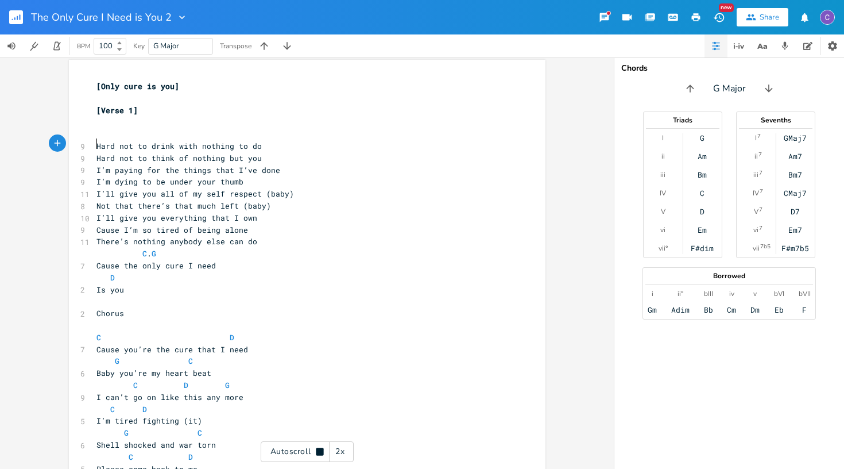
type textarea "Hard not to drink with nothing to do Hard not to think of nothing but you I’m p…"
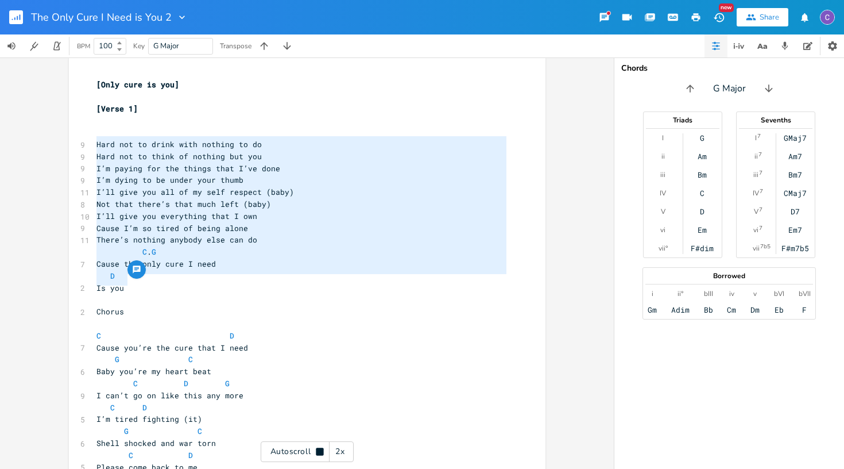
drag, startPoint x: 91, startPoint y: 142, endPoint x: 184, endPoint y: 284, distance: 169.3
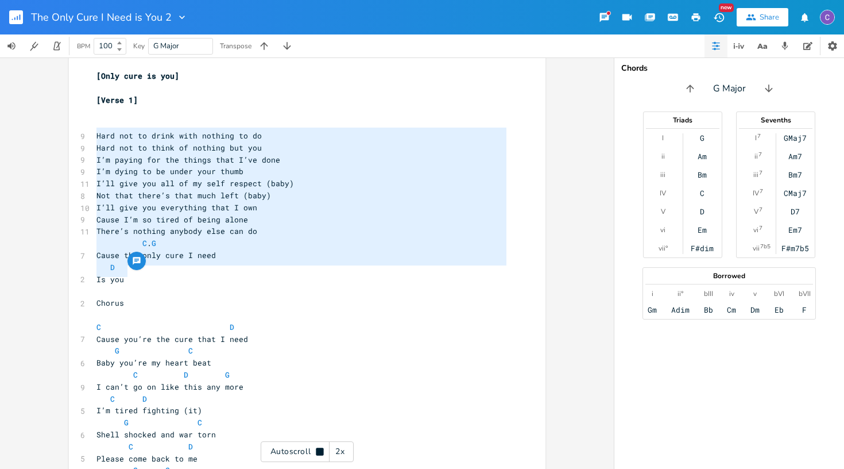
click at [238, 288] on pre "​" at bounding box center [301, 291] width 415 height 12
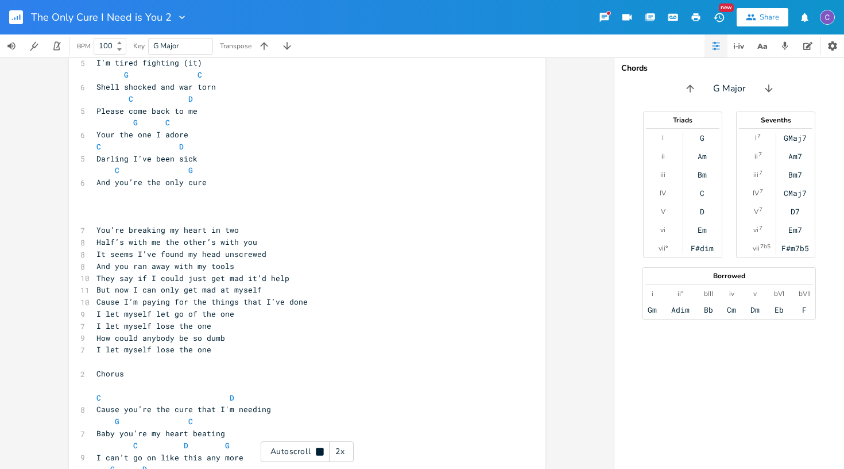
click at [257, 343] on pre "I let myself lose the one" at bounding box center [301, 349] width 415 height 12
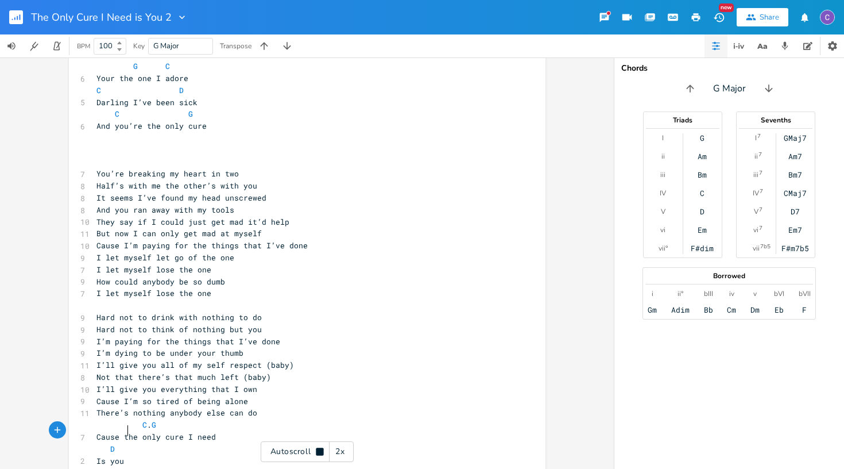
click at [228, 287] on pre "I let myself lose the one" at bounding box center [301, 293] width 415 height 12
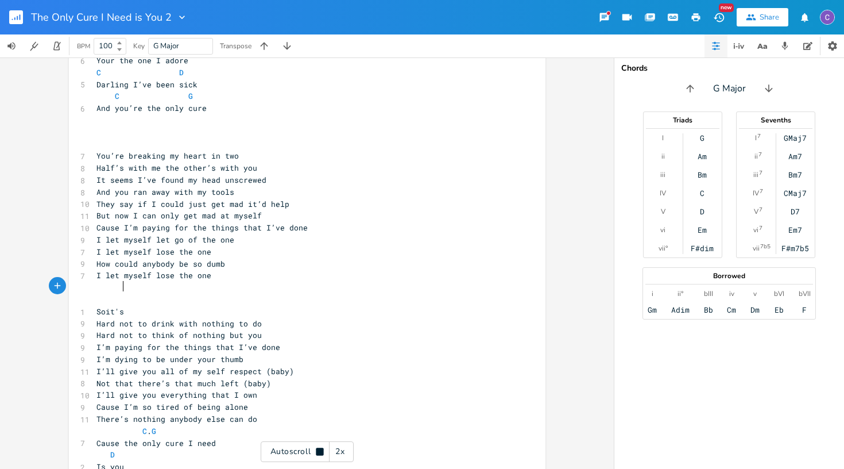
scroll to position [0, 16]
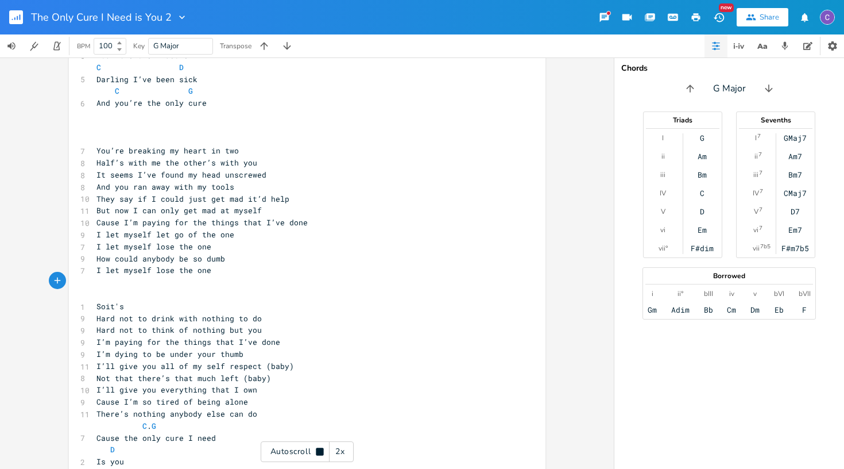
type textarea "Soit's:"
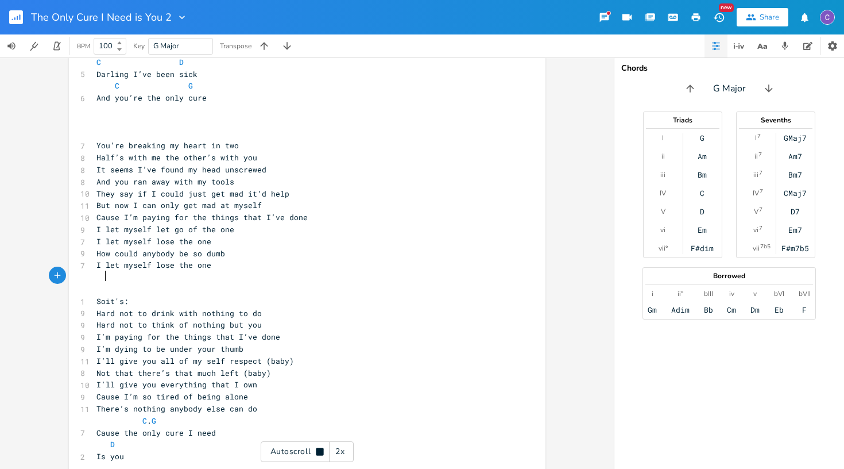
scroll to position [0, 1]
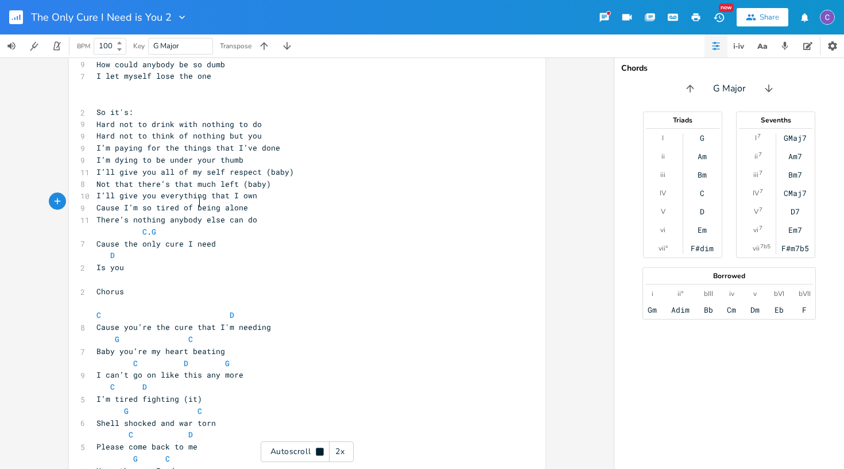
click at [197, 226] on pre "C . G" at bounding box center [301, 232] width 415 height 12
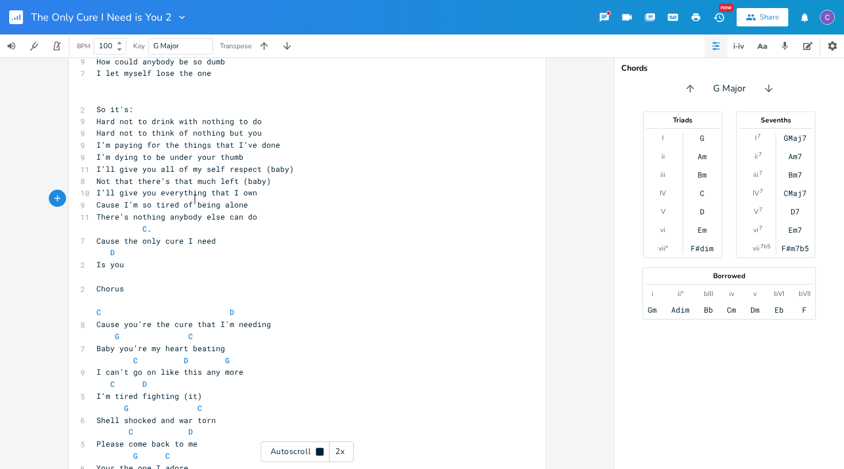
type textarea "D"
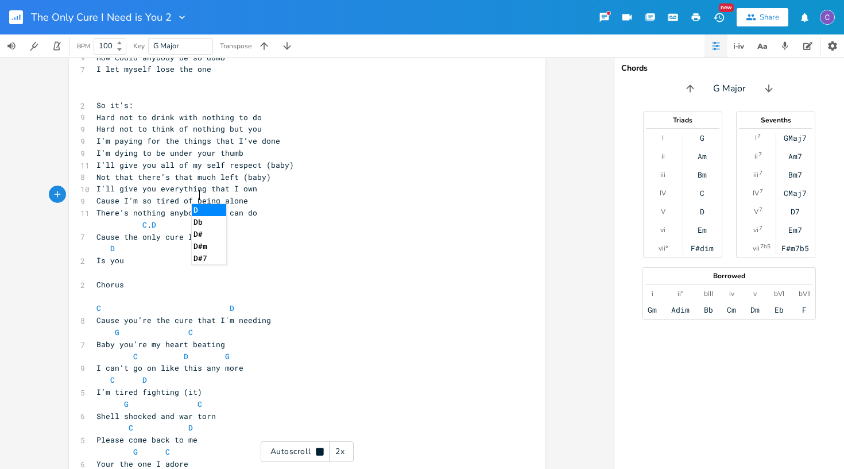
click at [112, 242] on pre "D" at bounding box center [301, 248] width 415 height 12
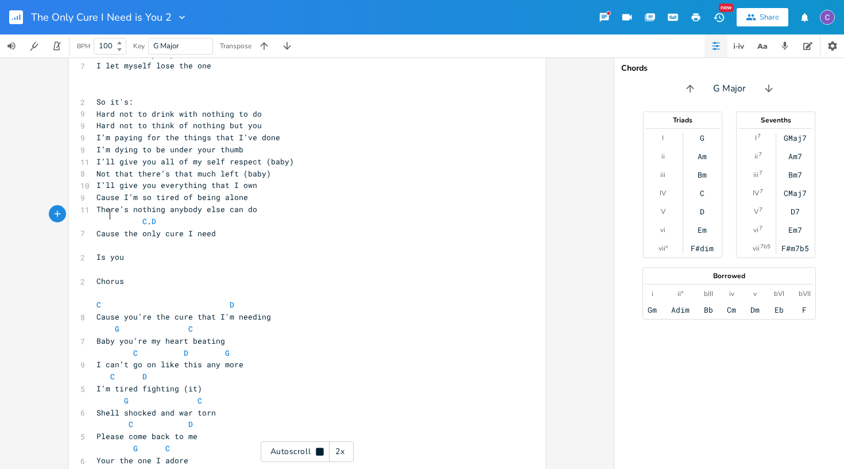
type textarea "G"
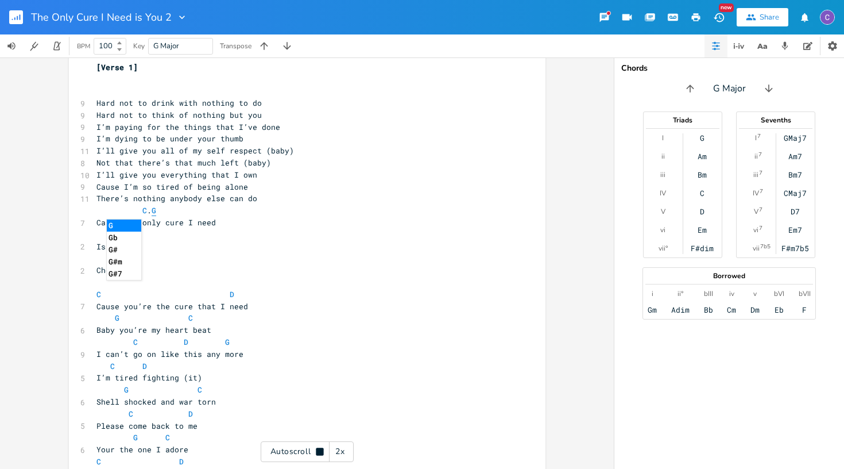
click at [156, 206] on span "G" at bounding box center [154, 210] width 5 height 11
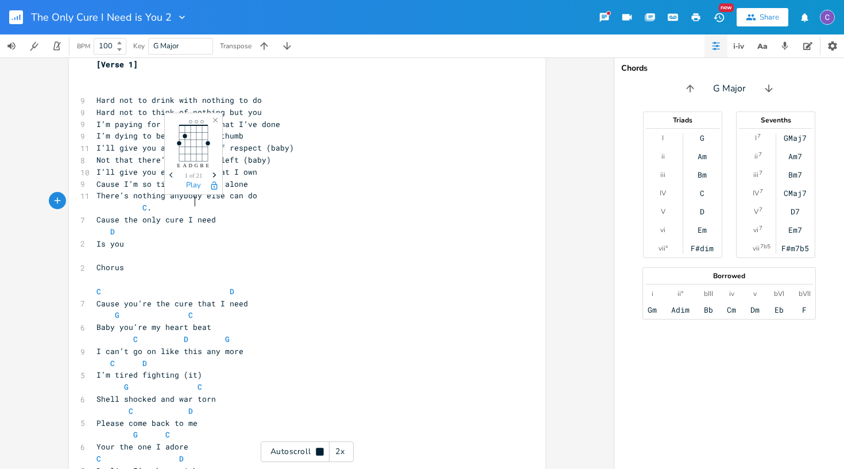
type textarea "D"
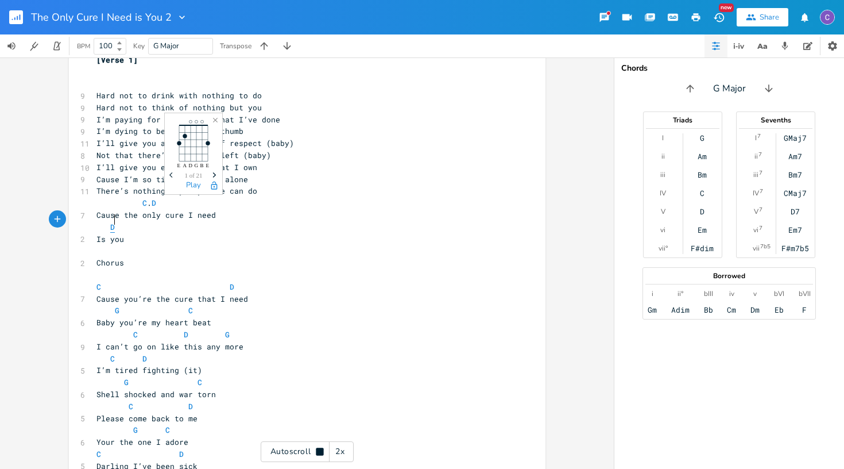
click at [110, 222] on span "D" at bounding box center [112, 227] width 5 height 11
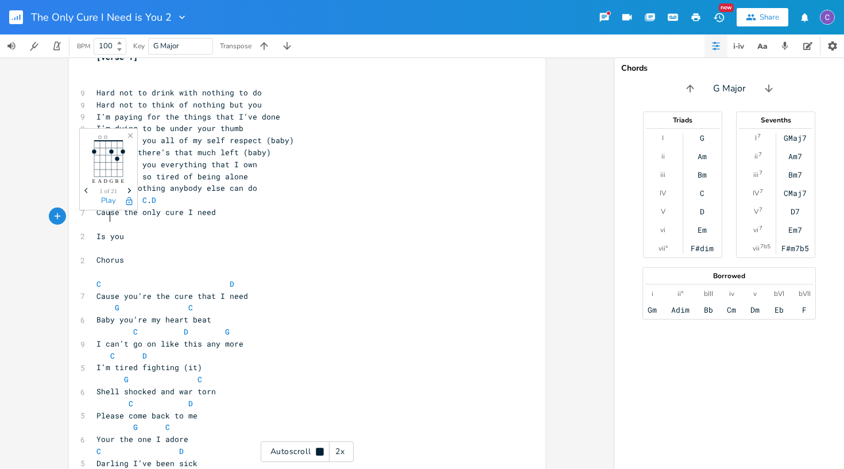
type textarea "G"
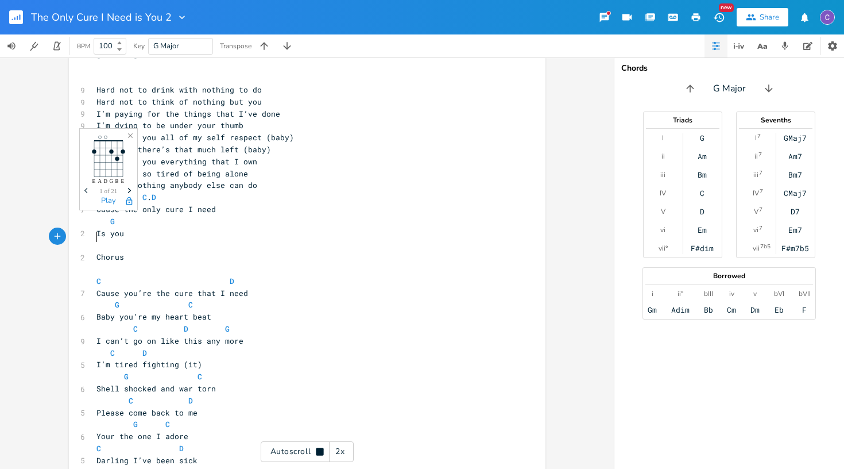
click at [185, 239] on pre "​" at bounding box center [301, 245] width 415 height 12
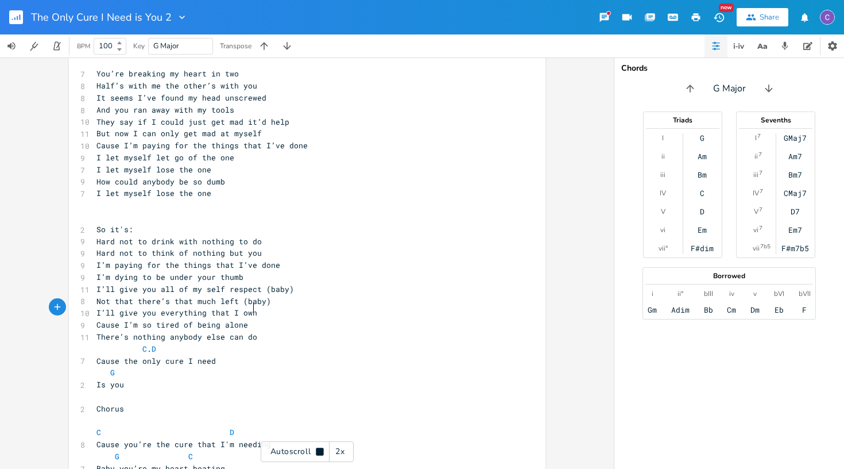
click at [266, 331] on pre "There’s nothing anybody else can do" at bounding box center [301, 337] width 415 height 12
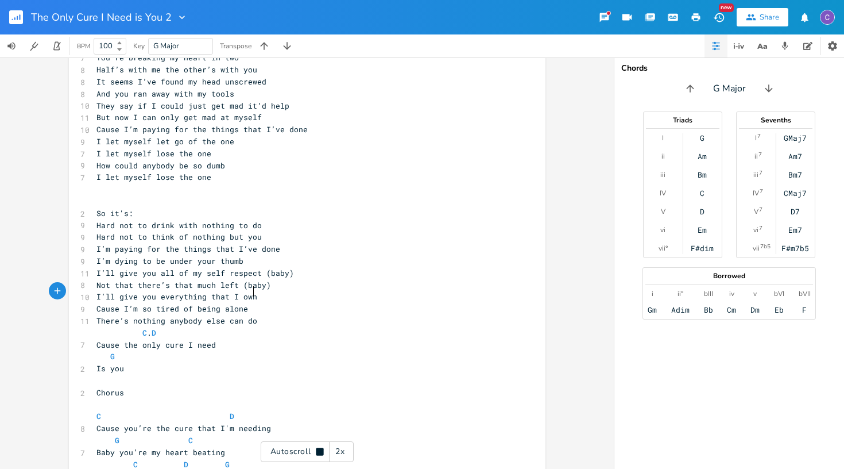
click at [138, 374] on pre "​" at bounding box center [301, 380] width 415 height 12
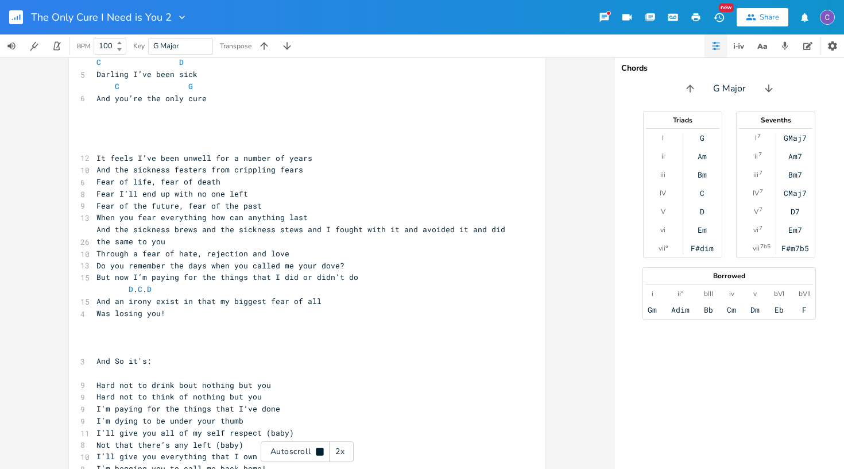
scroll to position [0, 0]
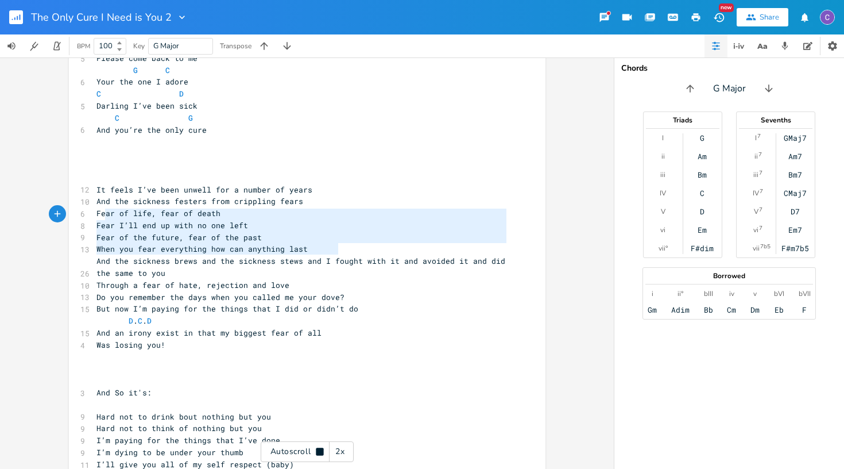
type textarea "And the sickness brews and the sickness stews and I fought with it and avoided …"
drag, startPoint x: 338, startPoint y: 250, endPoint x: 91, endPoint y: 216, distance: 249.3
click at [94, 216] on div "[Only cure is you] ​ [Verse 1] ​ ​ 9 Hard not to drink with nothing to do 9 Har…" at bounding box center [301, 14] width 415 height 1958
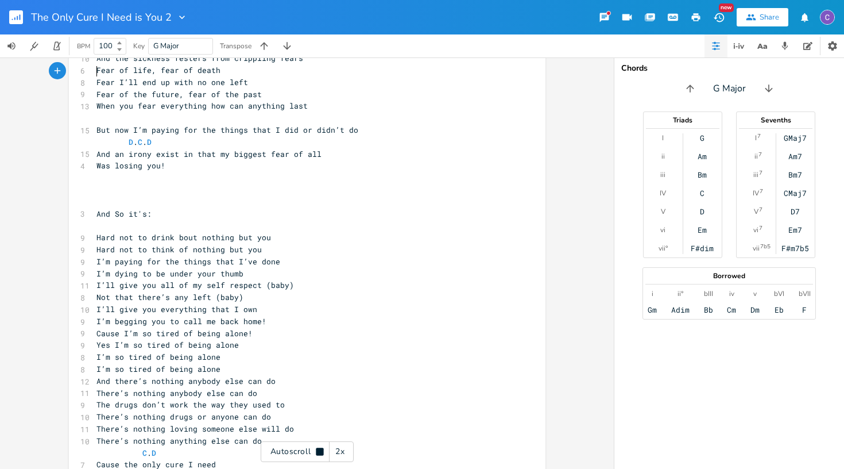
click at [17, 16] on rect "button" at bounding box center [16, 17] width 14 height 14
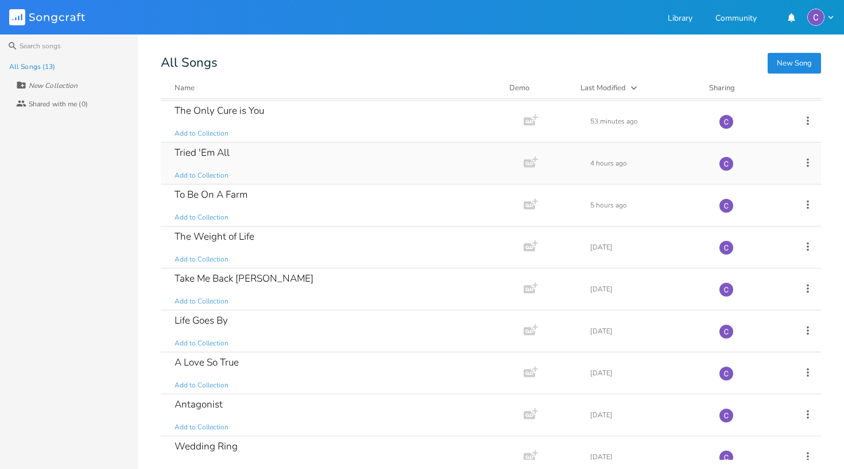
scroll to position [43, 0]
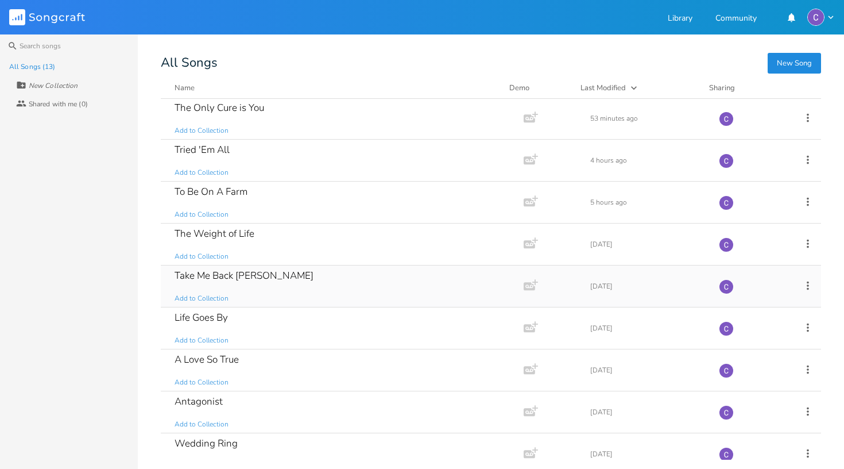
click at [258, 278] on div "Take Me Back [PERSON_NAME]" at bounding box center [244, 275] width 139 height 10
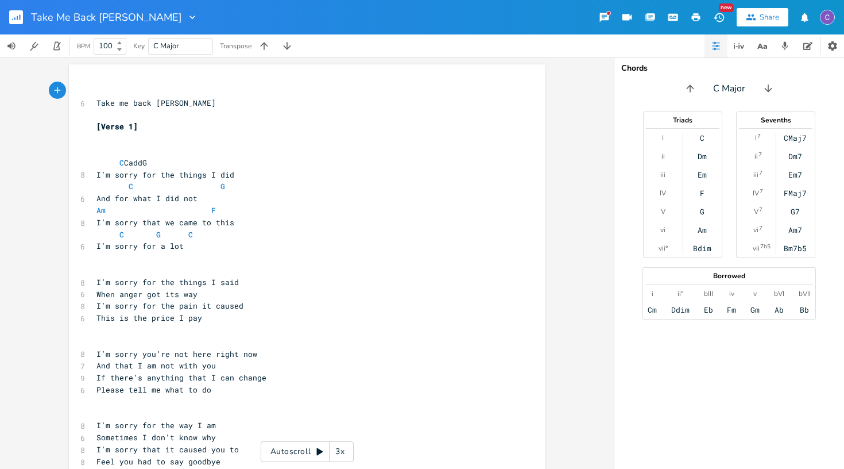
scroll to position [0, 1]
click at [344, 450] on div "3x" at bounding box center [340, 451] width 21 height 21
click at [344, 450] on div "4x" at bounding box center [340, 451] width 21 height 21
click at [344, 450] on div "5x" at bounding box center [340, 451] width 21 height 21
click at [344, 450] on div "1x" at bounding box center [340, 451] width 21 height 21
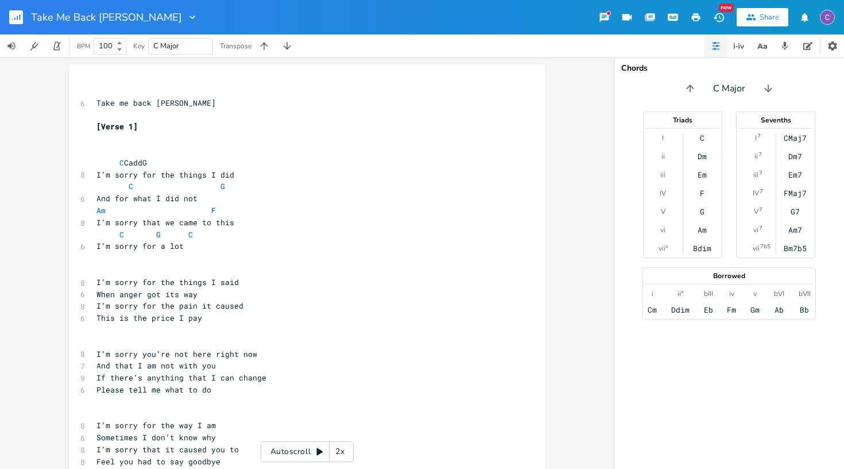
click at [316, 450] on icon at bounding box center [319, 451] width 9 height 9
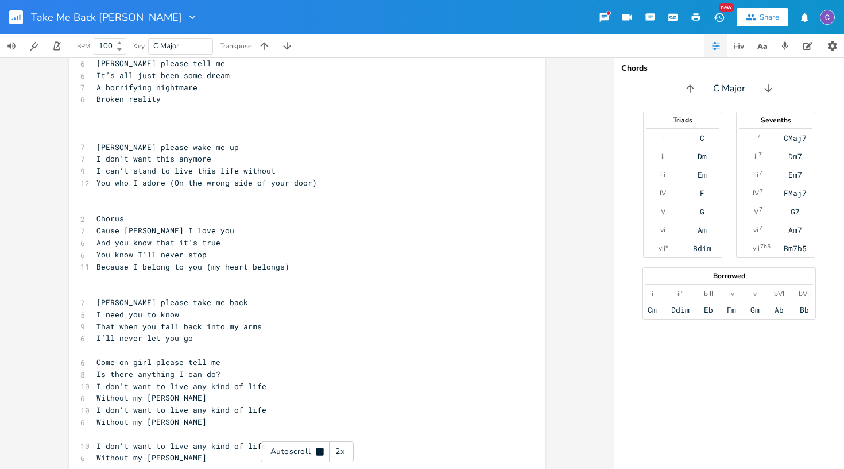
scroll to position [673, 0]
